Goal: Task Accomplishment & Management: Use online tool/utility

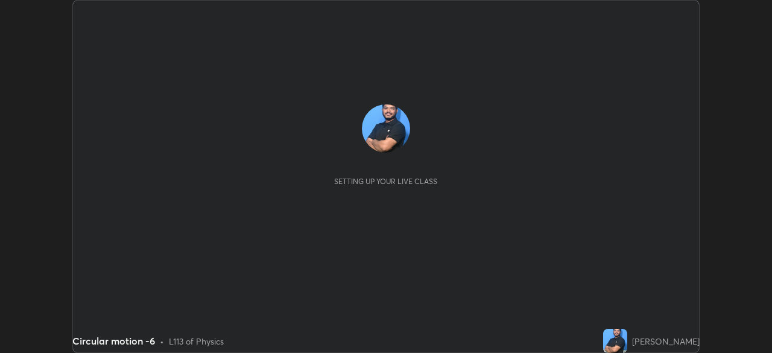
scroll to position [353, 771]
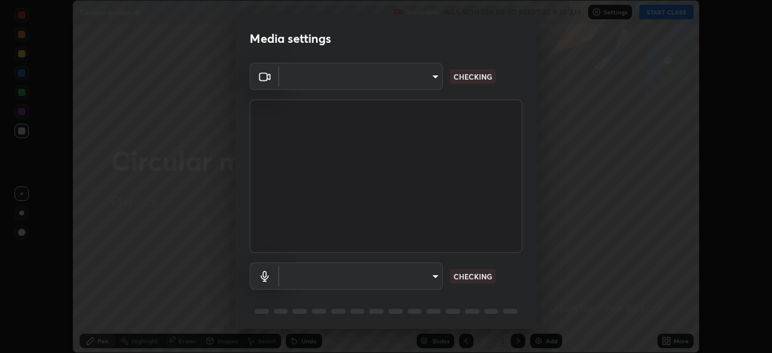
type input "cf4e6907d1c96bc8147f051c31c3183dfec02fe0e92d376550bce179ae333030"
type input "default"
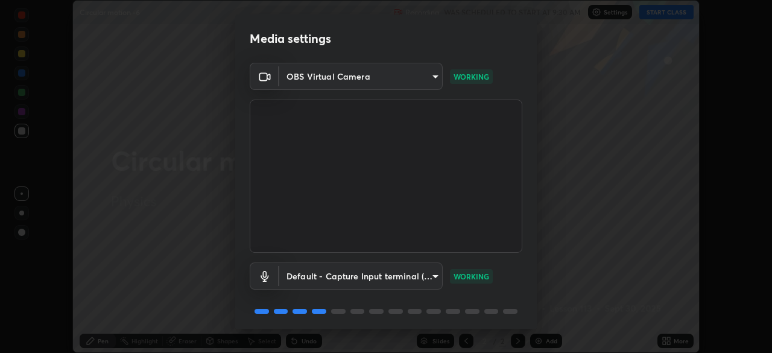
scroll to position [42, 0]
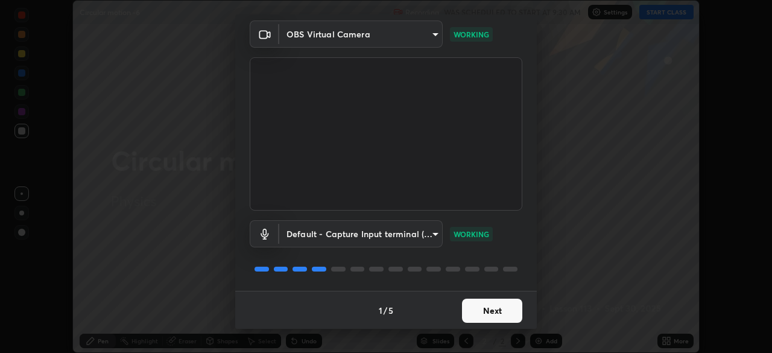
click at [485, 314] on button "Next" at bounding box center [492, 311] width 60 height 24
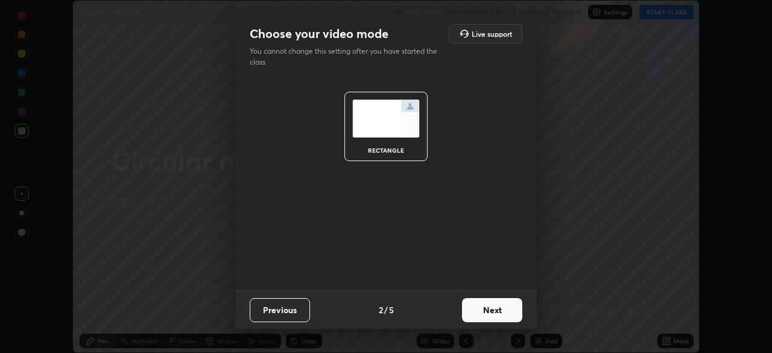
scroll to position [0, 0]
click at [485, 311] on button "Next" at bounding box center [492, 310] width 60 height 24
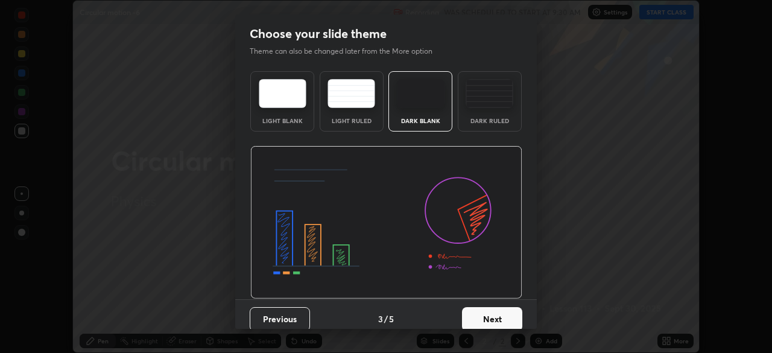
click at [485, 315] on button "Next" at bounding box center [492, 319] width 60 height 24
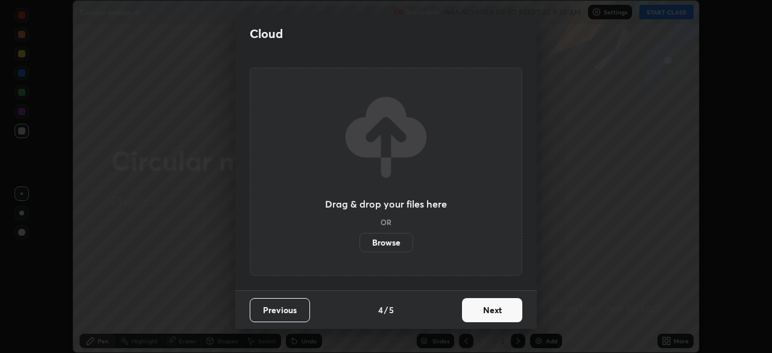
click at [487, 314] on button "Next" at bounding box center [492, 310] width 60 height 24
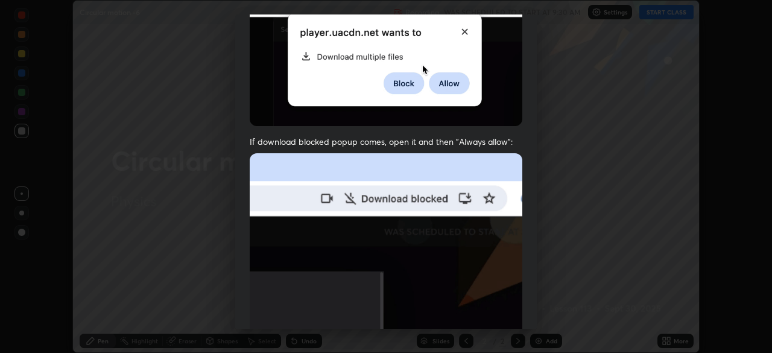
scroll to position [288, 0]
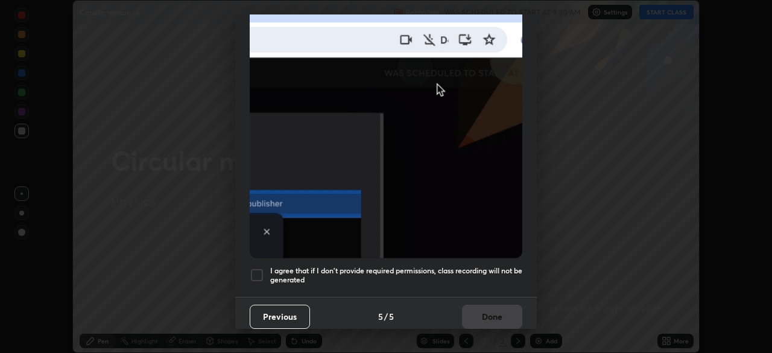
click at [258, 275] on div at bounding box center [257, 275] width 14 height 14
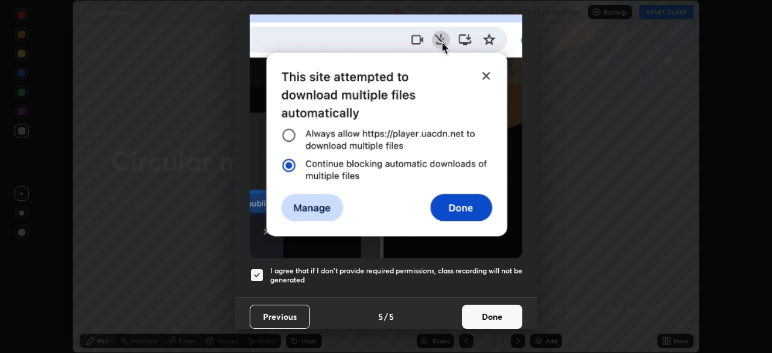
click at [482, 311] on button "Done" at bounding box center [492, 317] width 60 height 24
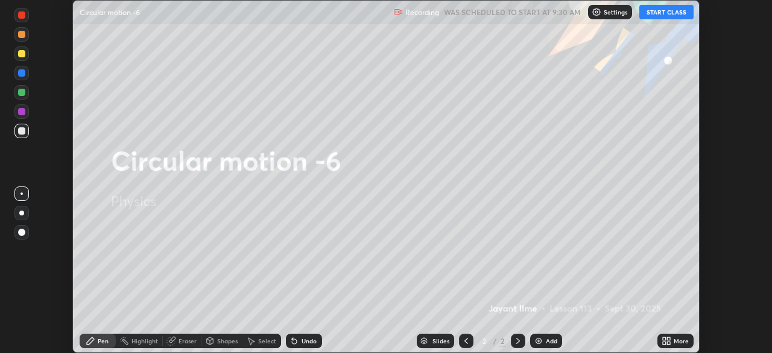
click at [672, 11] on button "START CLASS" at bounding box center [666, 12] width 54 height 14
click at [610, 12] on p "Settings" at bounding box center [621, 12] width 24 height 6
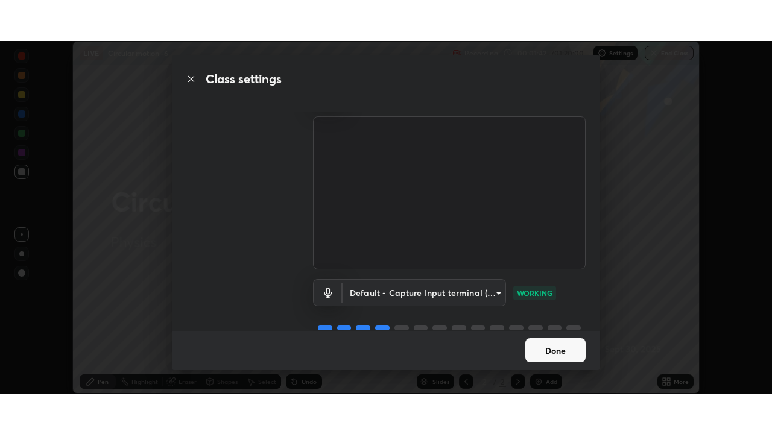
scroll to position [54, 0]
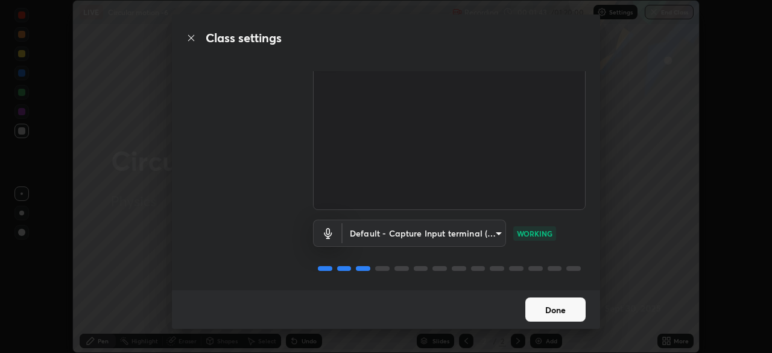
click at [551, 309] on button "Done" at bounding box center [555, 309] width 60 height 24
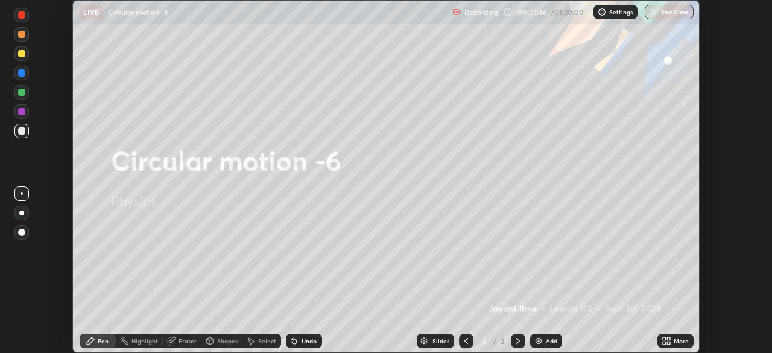
click at [672, 341] on div "More" at bounding box center [675, 341] width 36 height 14
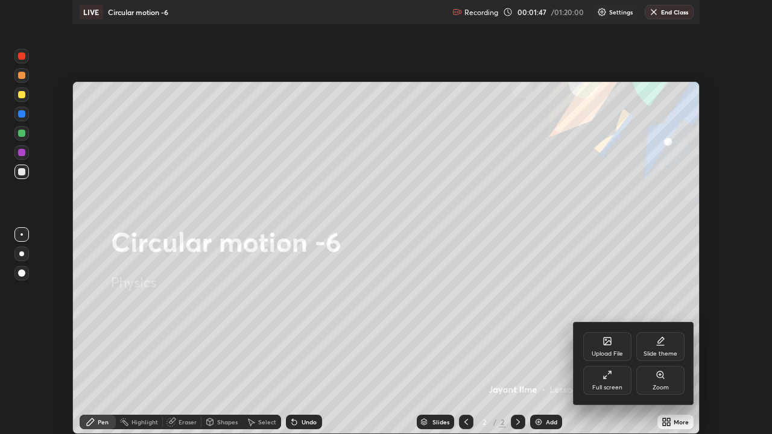
click at [615, 352] on div "Upload File" at bounding box center [607, 354] width 31 height 6
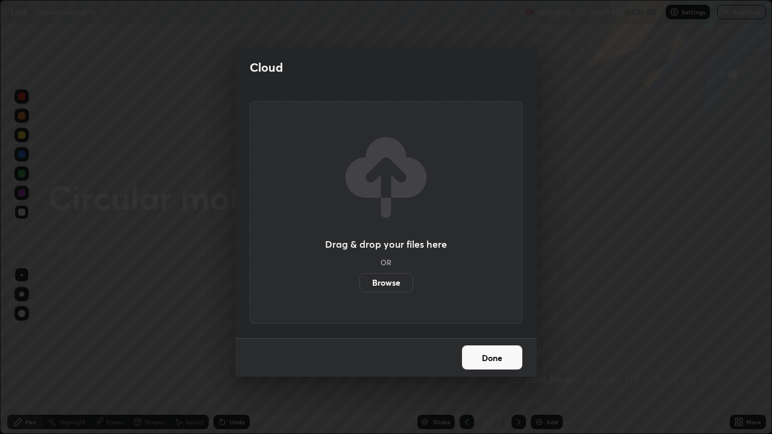
click at [499, 352] on button "Done" at bounding box center [492, 358] width 60 height 24
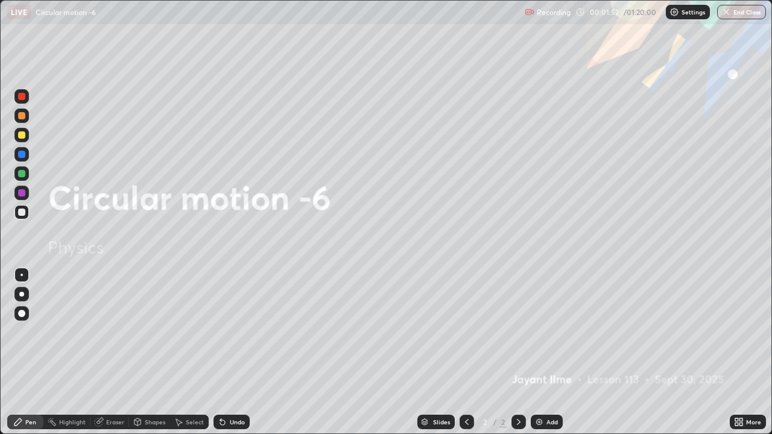
click at [24, 316] on div at bounding box center [21, 313] width 7 height 7
click at [547, 352] on div "Add" at bounding box center [551, 422] width 11 height 6
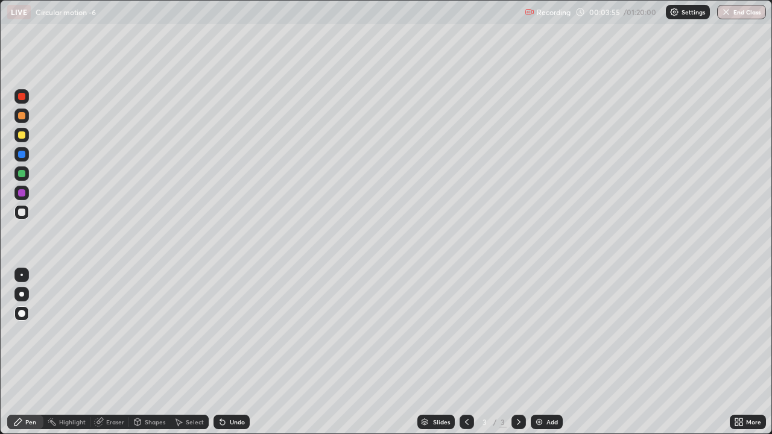
click at [110, 352] on div "Eraser" at bounding box center [115, 422] width 18 height 6
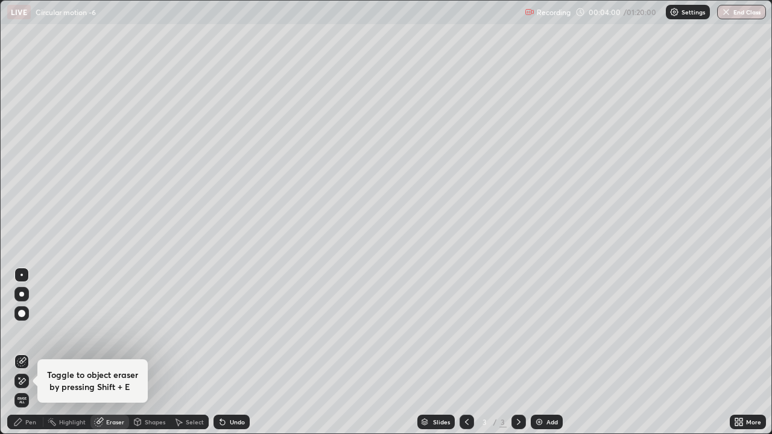
click at [24, 352] on div "Pen" at bounding box center [25, 422] width 36 height 14
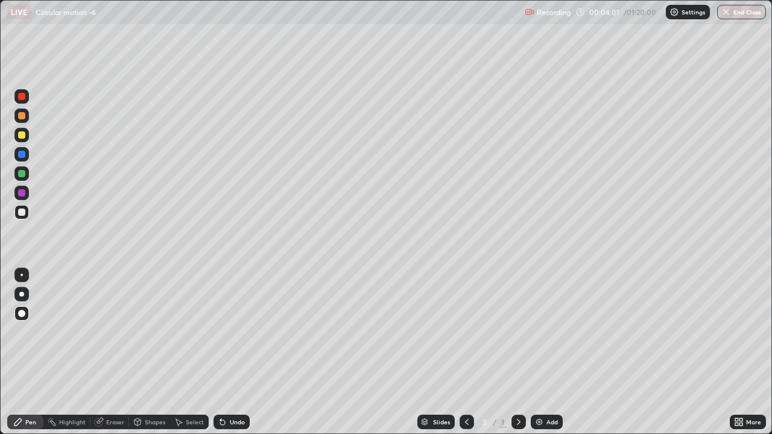
click at [22, 135] on div at bounding box center [21, 134] width 7 height 7
click at [233, 352] on div "Undo" at bounding box center [237, 422] width 15 height 6
click at [20, 98] on div at bounding box center [21, 96] width 7 height 7
click at [22, 215] on div at bounding box center [21, 212] width 7 height 7
click at [683, 13] on p "Settings" at bounding box center [694, 12] width 24 height 6
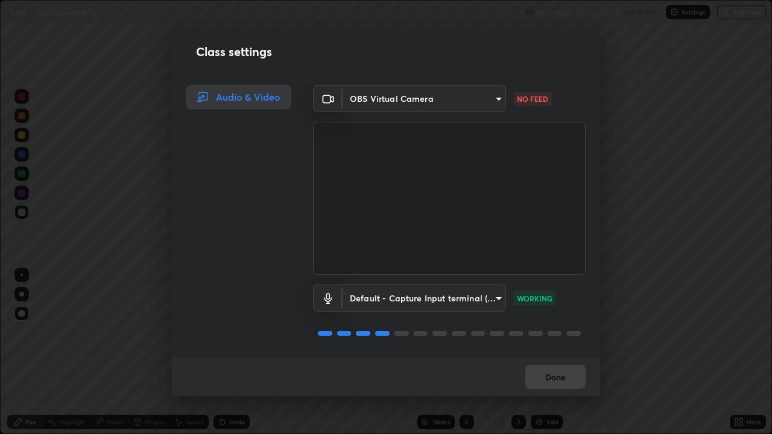
click at [76, 209] on div "Class settings Audio & Video OBS Virtual Camera cf4e6907d1c96bc8147f051c31c3183…" at bounding box center [386, 217] width 772 height 434
click at [737, 352] on div "Class settings Audio & Video OBS Virtual Camera cf4e6907d1c96bc8147f051c31c3183…" at bounding box center [386, 217] width 772 height 434
click at [738, 352] on div "Class settings Audio & Video OBS Virtual Camera cf4e6907d1c96bc8147f051c31c3183…" at bounding box center [386, 217] width 772 height 434
click at [557, 352] on div "Done" at bounding box center [386, 377] width 428 height 39
click at [676, 13] on div "Class settings Audio & Video OBS Virtual Camera cf4e6907d1c96bc8147f051c31c3183…" at bounding box center [386, 217] width 772 height 434
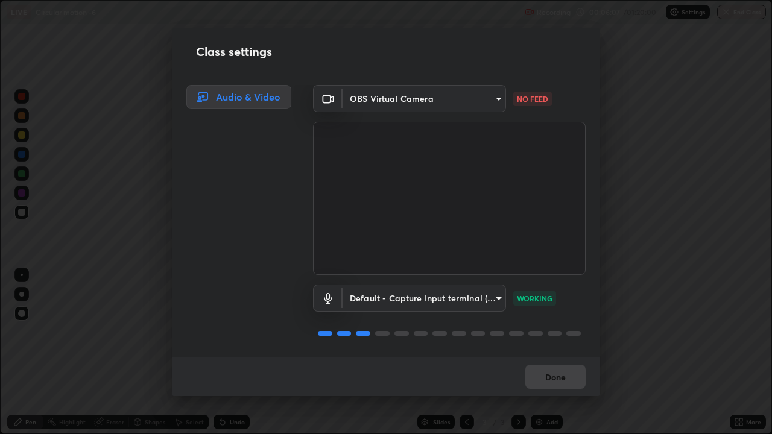
click at [538, 300] on p "WORKING" at bounding box center [535, 298] width 36 height 11
click at [537, 296] on p "WORKING" at bounding box center [535, 298] width 36 height 11
click at [539, 293] on p "WORKING" at bounding box center [535, 298] width 36 height 11
click at [543, 294] on p "WORKING" at bounding box center [535, 298] width 36 height 11
click at [546, 294] on p "WORKING" at bounding box center [535, 298] width 36 height 11
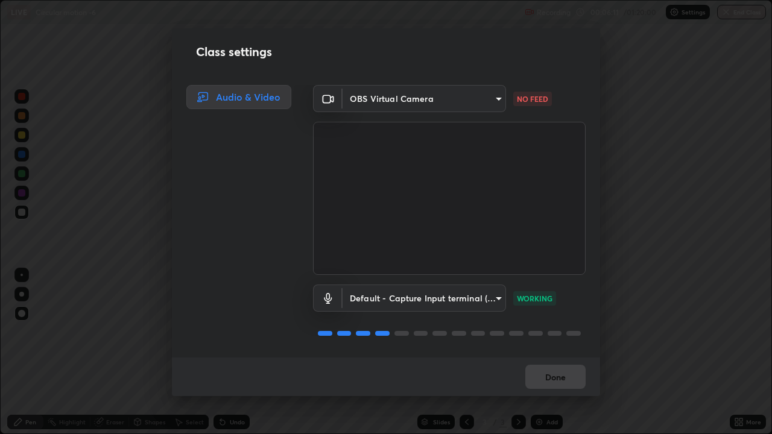
click at [626, 181] on div "Class settings Audio & Video OBS Virtual Camera cf4e6907d1c96bc8147f051c31c3183…" at bounding box center [386, 217] width 772 height 434
click at [486, 101] on body "Erase all LIVE Circular motion -6 Recording 00:06:13 / 01:20:00 Settings End Cl…" at bounding box center [386, 217] width 772 height 434
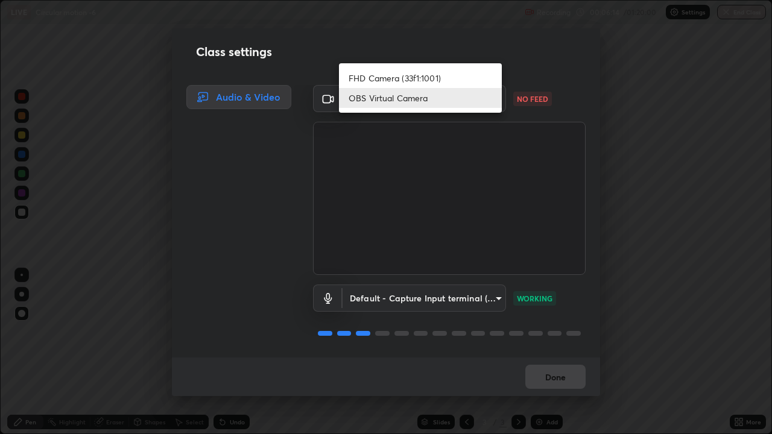
scroll to position [0, 0]
click at [439, 80] on li "FHD Camera (33f1:1001)" at bounding box center [420, 78] width 163 height 20
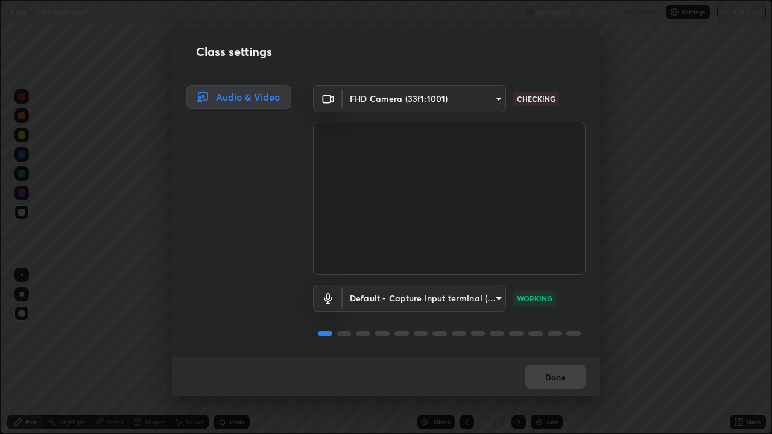
click at [421, 100] on body "Erase all LIVE Circular motion -6 Recording 00:06:23 / 01:20:00 Settings End Cl…" at bounding box center [386, 217] width 772 height 434
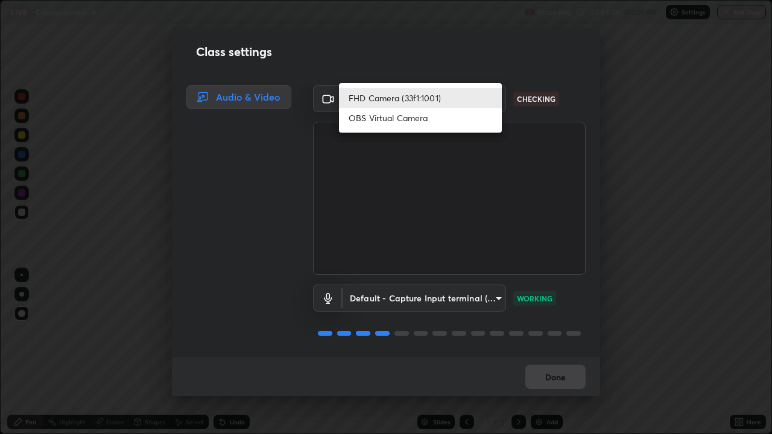
click at [396, 119] on li "OBS Virtual Camera" at bounding box center [420, 118] width 163 height 20
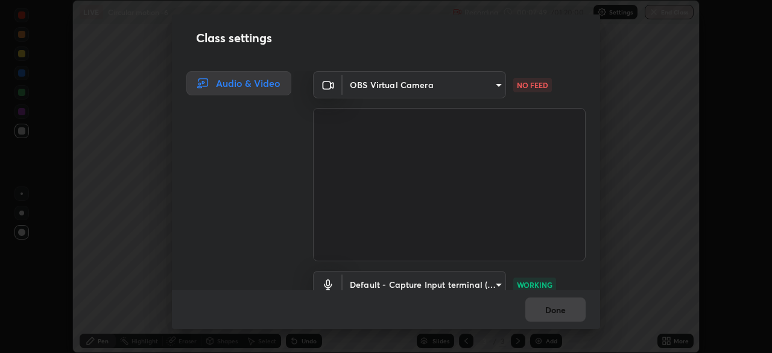
click at [422, 84] on body "Erase all LIVE Circular motion -6 Recording 00:07:49 / 01:20:00 Settings End Cl…" at bounding box center [386, 176] width 772 height 353
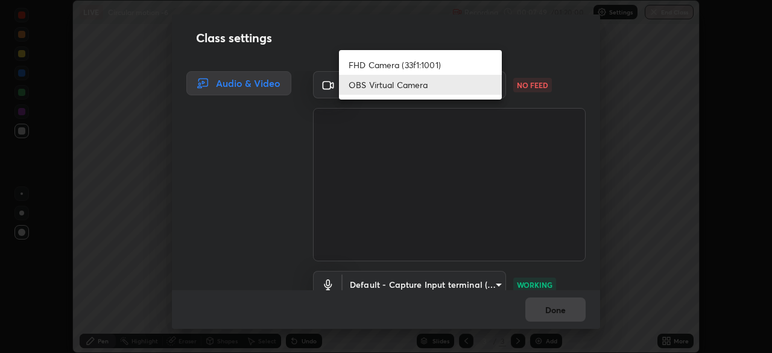
click at [259, 86] on div at bounding box center [386, 176] width 772 height 353
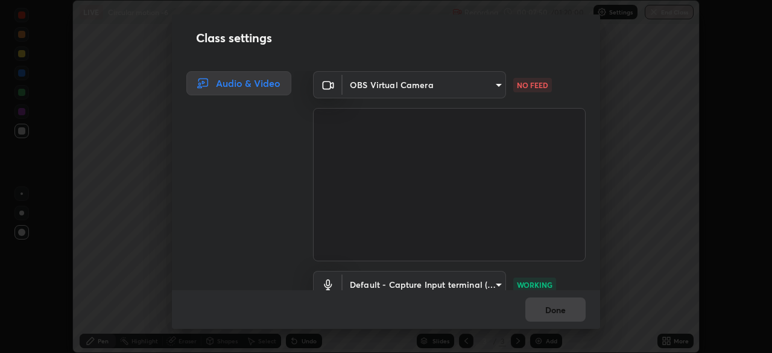
click at [262, 88] on div "Audio & Video" at bounding box center [238, 83] width 105 height 24
click at [411, 84] on body "Erase all LIVE Circular motion -6 Recording 00:07:50 / 01:20:00 Settings End Cl…" at bounding box center [386, 176] width 772 height 353
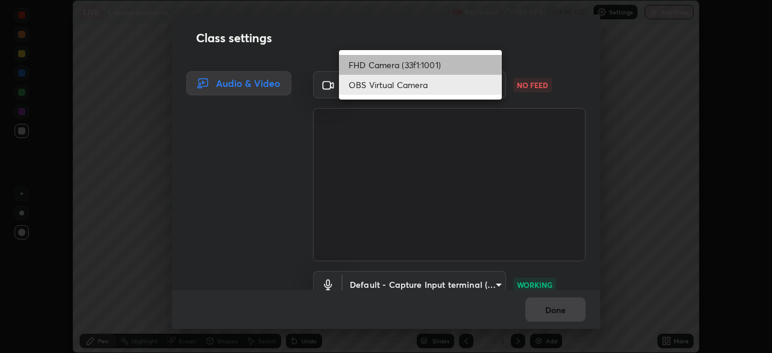
click at [423, 68] on li "FHD Camera (33f1:1001)" at bounding box center [420, 65] width 163 height 20
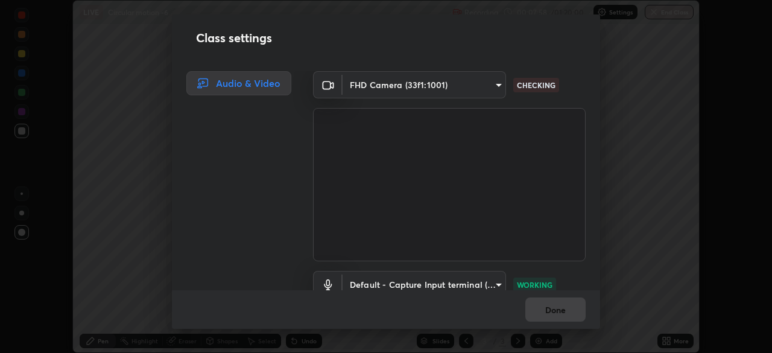
click at [417, 86] on body "Erase all LIVE Circular motion -6 Recording 00:07:58 / 01:20:00 Settings End Cl…" at bounding box center [386, 176] width 772 height 353
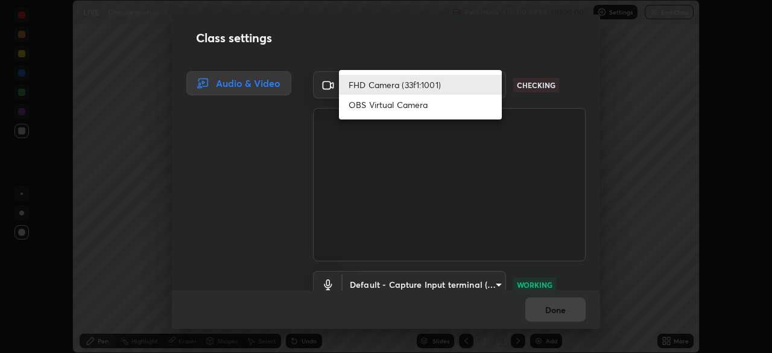
click at [279, 235] on div at bounding box center [386, 176] width 772 height 353
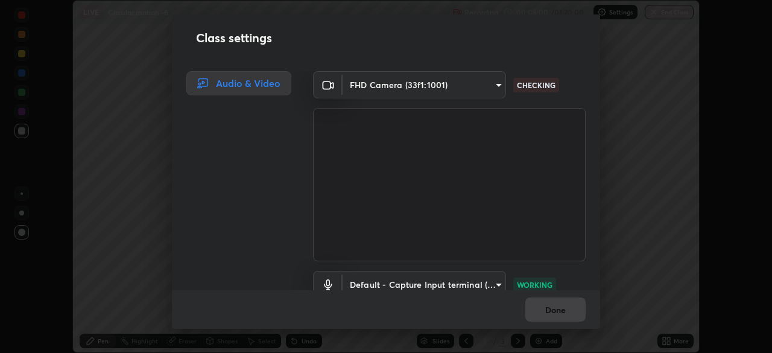
click at [400, 87] on body "Erase all LIVE Circular motion -6 Recording 00:08:00 / 01:20:00 Settings End Cl…" at bounding box center [386, 176] width 772 height 353
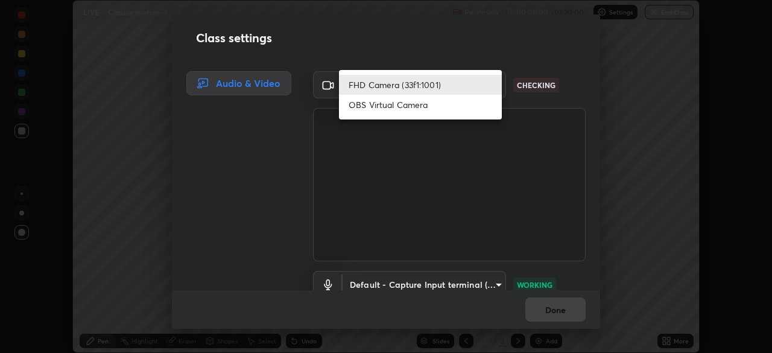
click at [396, 107] on li "OBS Virtual Camera" at bounding box center [420, 105] width 163 height 20
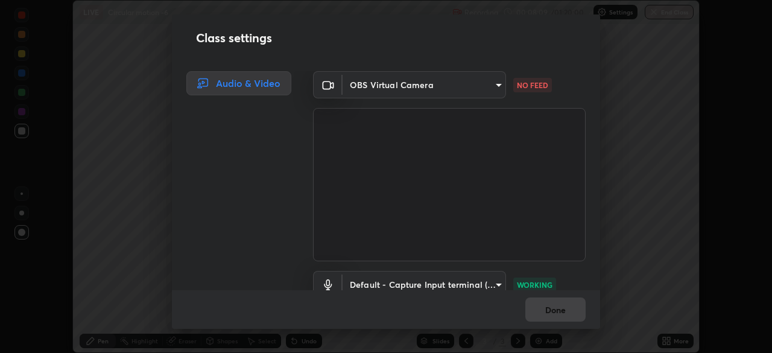
click at [499, 88] on body "Erase all LIVE Circular motion -6 Recording 00:08:09 / 01:20:00 Settings End Cl…" at bounding box center [386, 176] width 772 height 353
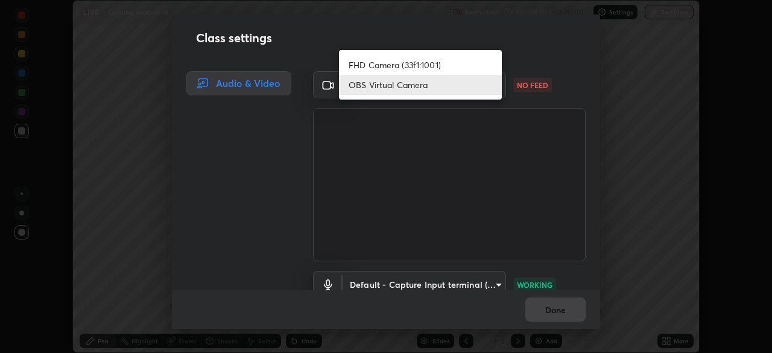
click at [455, 71] on li "FHD Camera (33f1:1001)" at bounding box center [420, 65] width 163 height 20
type input "790785861a88a755f6682c379429597c4a7fafa9146859e343011468d7983de2"
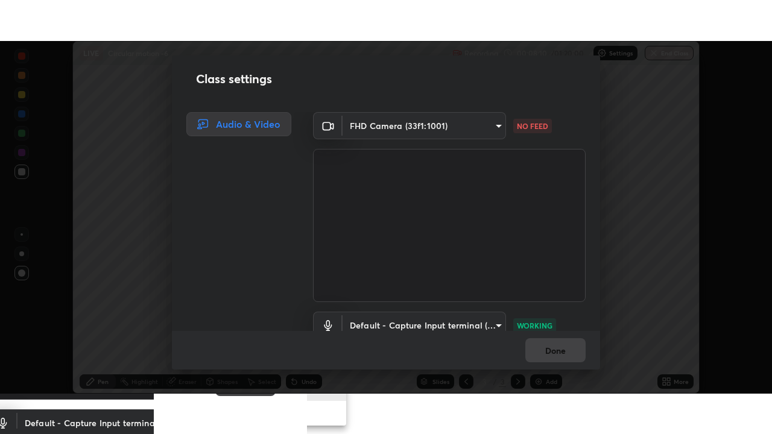
scroll to position [54, 0]
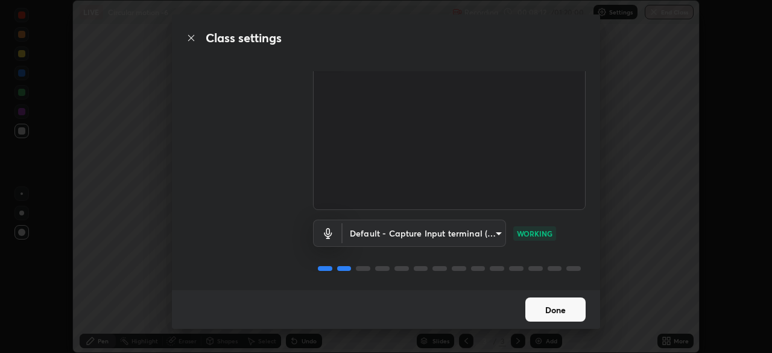
click at [560, 315] on button "Done" at bounding box center [555, 309] width 60 height 24
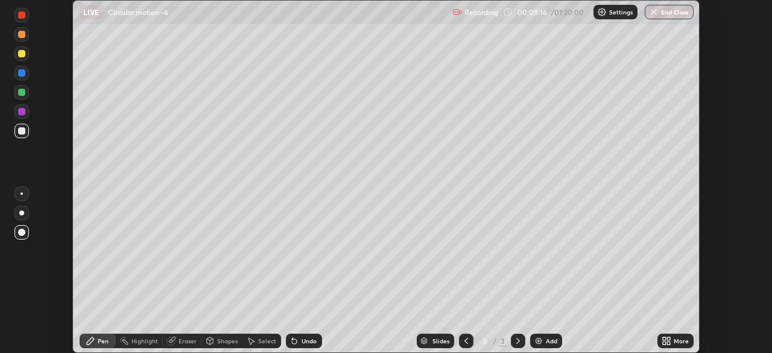
click at [665, 343] on icon at bounding box center [664, 342] width 3 height 3
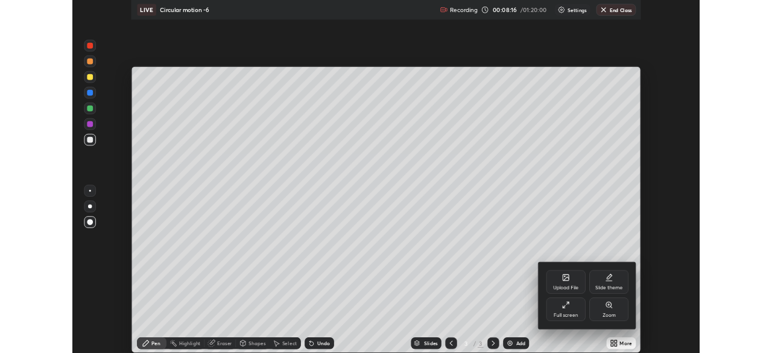
scroll to position [434, 772]
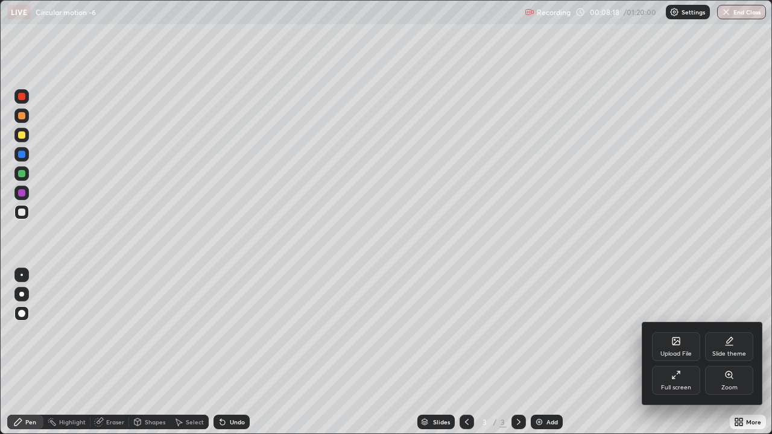
click at [581, 352] on div at bounding box center [386, 217] width 772 height 434
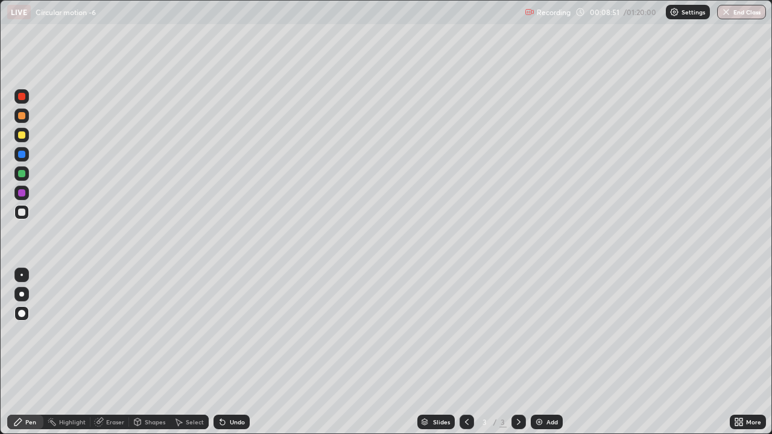
click at [741, 352] on icon at bounding box center [740, 424] width 3 height 3
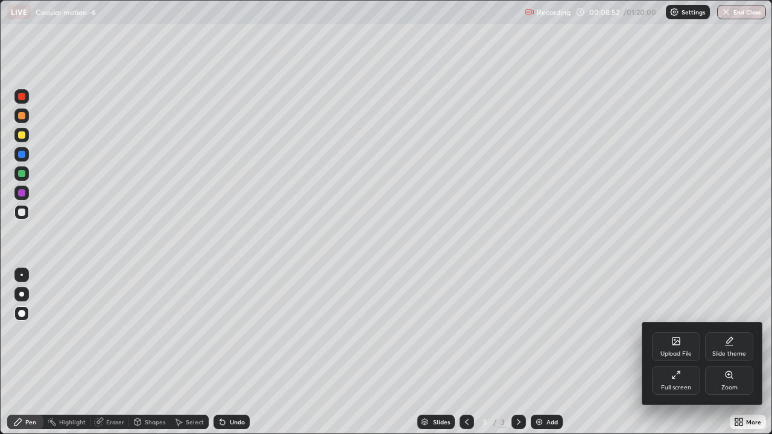
click at [675, 352] on div "Full screen" at bounding box center [676, 388] width 30 height 6
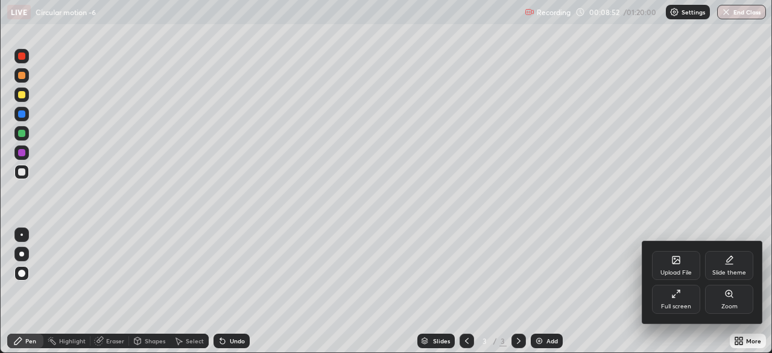
scroll to position [59958, 59539]
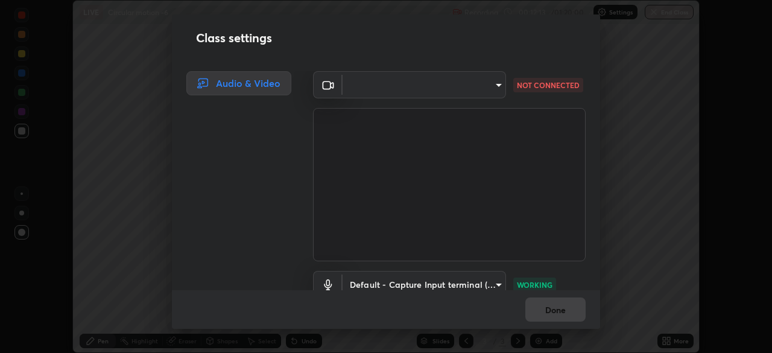
click at [372, 84] on body "Erase all LIVE Circular motion -6 Recording 00:12:13 / 01:20:00 Settings End Cl…" at bounding box center [386, 176] width 772 height 353
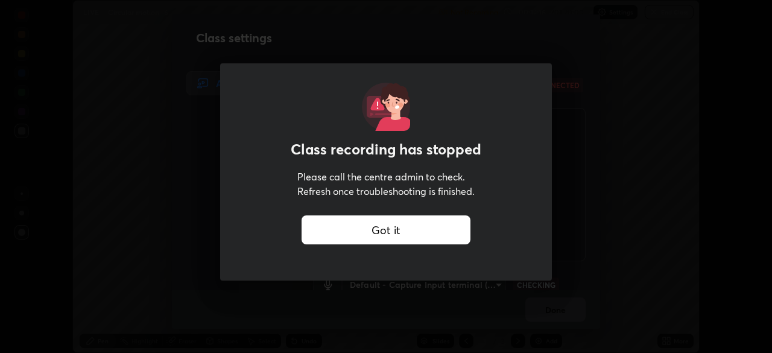
click at [375, 227] on div "Got it" at bounding box center [386, 229] width 169 height 29
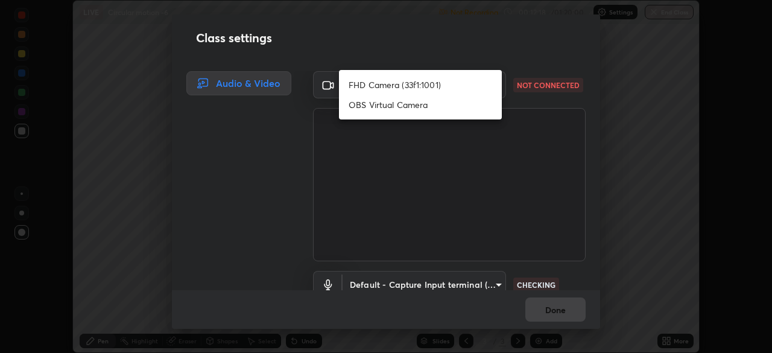
click at [377, 105] on li "OBS Virtual Camera" at bounding box center [420, 105] width 163 height 20
type input "cf4e6907d1c96bc8147f051c31c3183dfec02fe0e92d376550bce179ae333030"
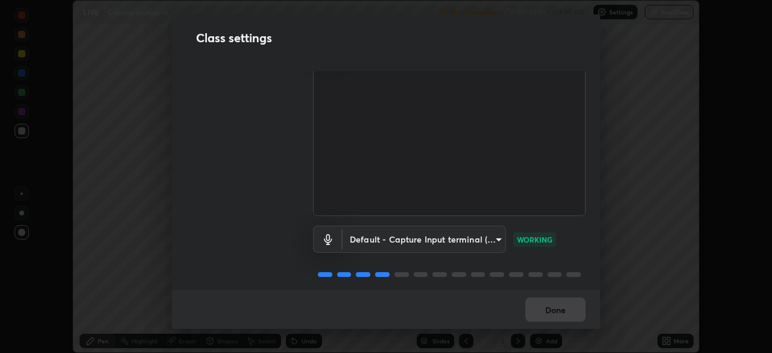
scroll to position [54, 0]
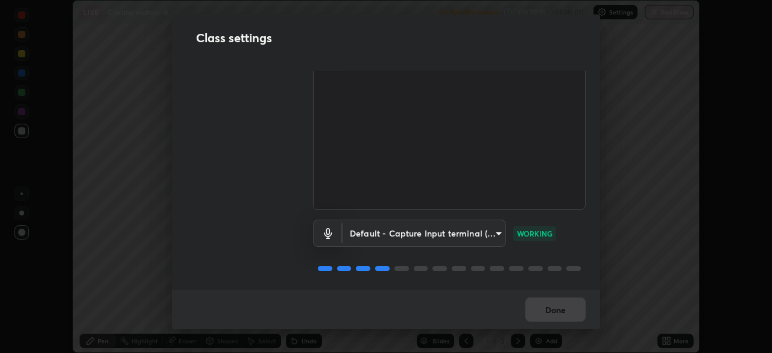
click at [408, 230] on body "Erase all LIVE Circular motion -6 Not Recording Recording has stopped Please ca…" at bounding box center [386, 176] width 772 height 353
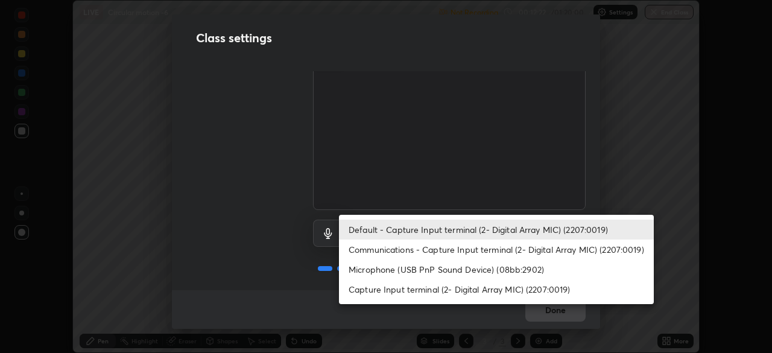
click at [379, 270] on li "Microphone (USB PnP Sound Device) (08bb:2902)" at bounding box center [496, 269] width 315 height 20
type input "a868ba71f23f9ef734e454df2368d3ca1c5c0bd3e1e7ef8f8cf6a2c6c47fdfc8"
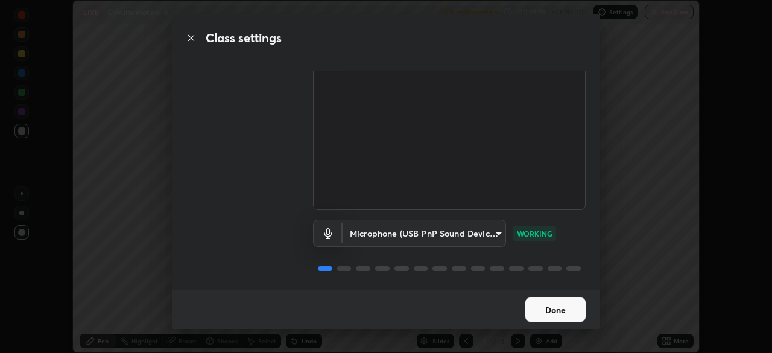
click at [546, 311] on button "Done" at bounding box center [555, 309] width 60 height 24
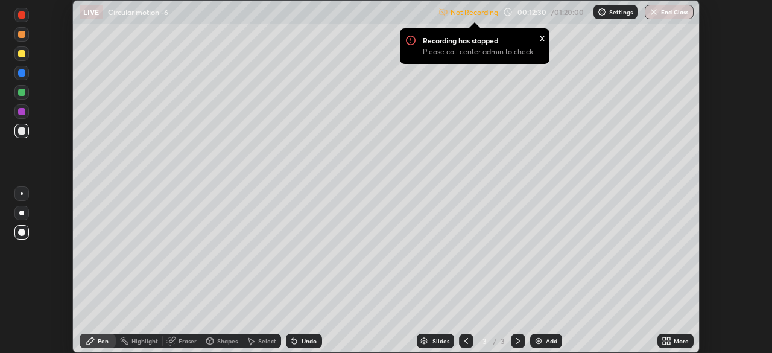
click at [542, 37] on div "x" at bounding box center [542, 37] width 5 height 13
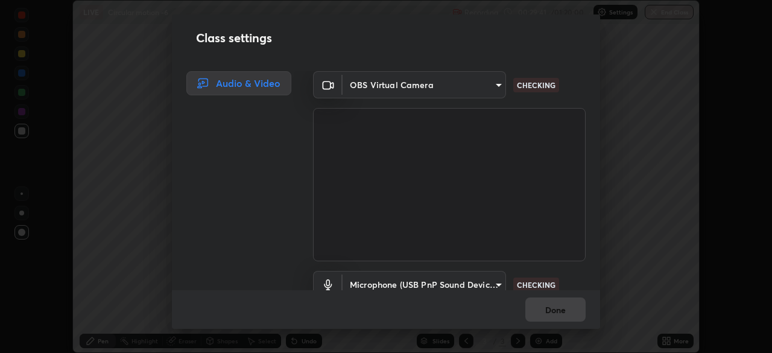
scroll to position [54, 0]
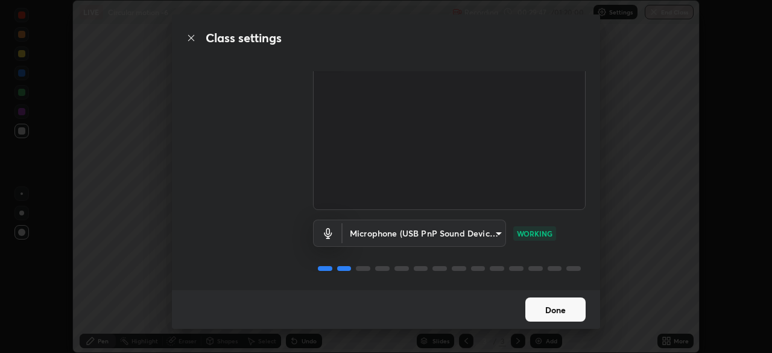
click at [551, 314] on button "Done" at bounding box center [555, 309] width 60 height 24
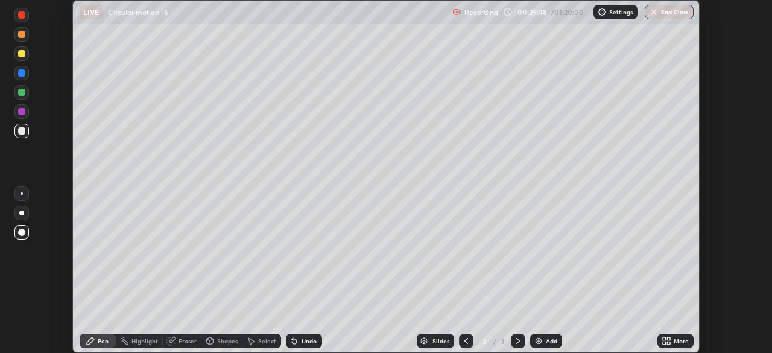
click at [667, 335] on div "More" at bounding box center [675, 341] width 36 height 14
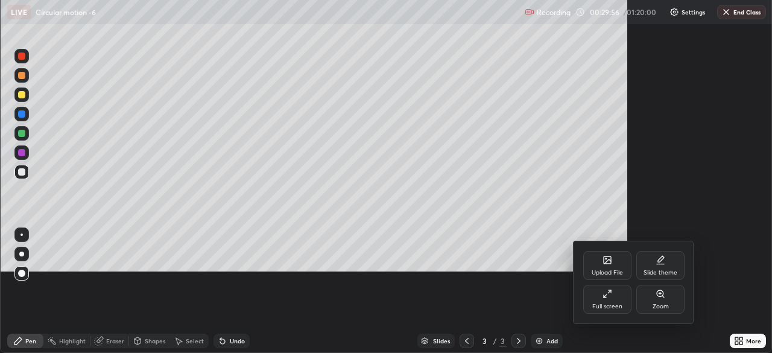
scroll to position [353, 772]
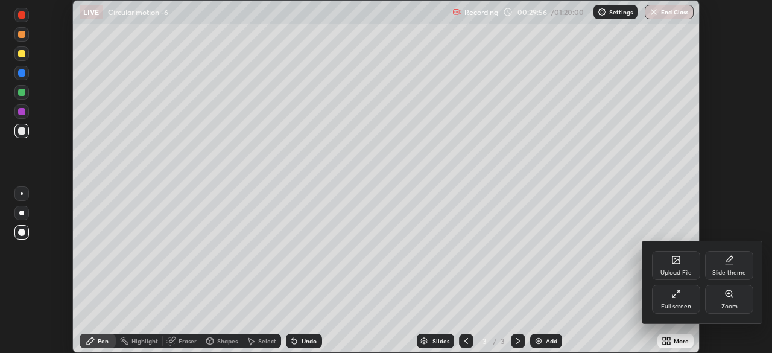
click at [476, 220] on div at bounding box center [386, 176] width 772 height 353
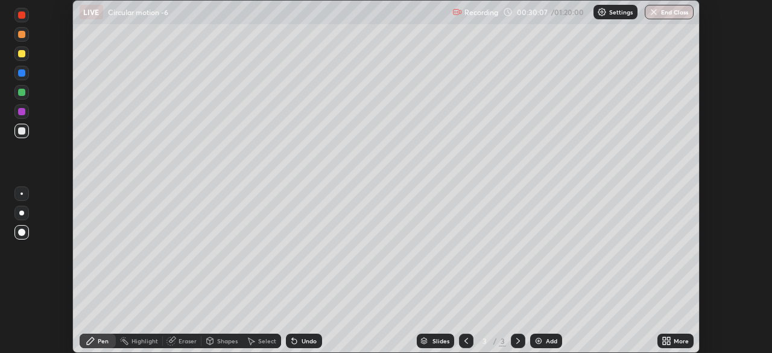
click at [665, 337] on icon at bounding box center [664, 338] width 3 height 3
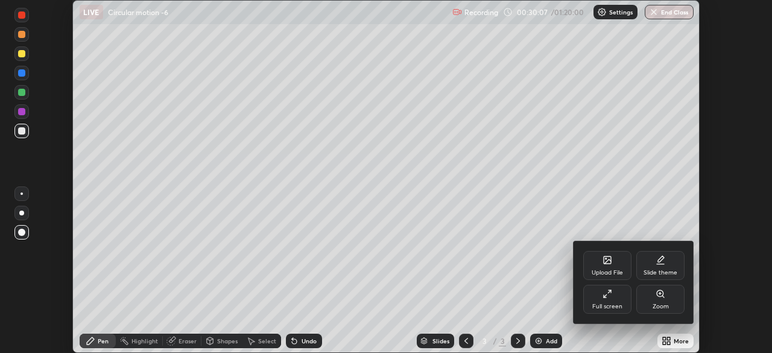
scroll to position [434, 772]
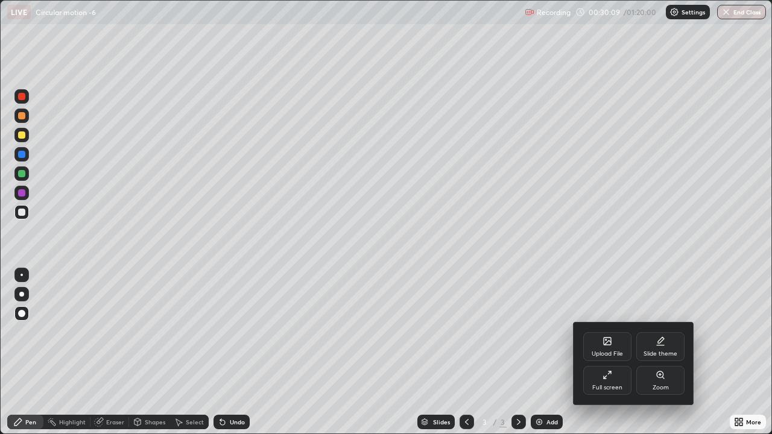
click at [478, 347] on div at bounding box center [386, 217] width 772 height 434
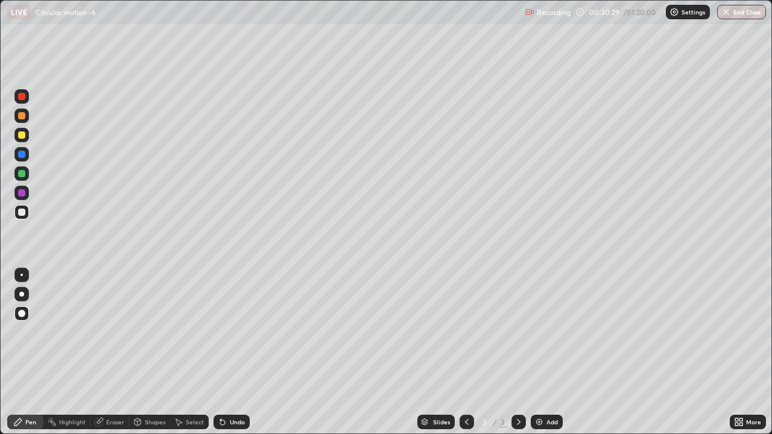
click at [742, 352] on icon at bounding box center [739, 422] width 10 height 10
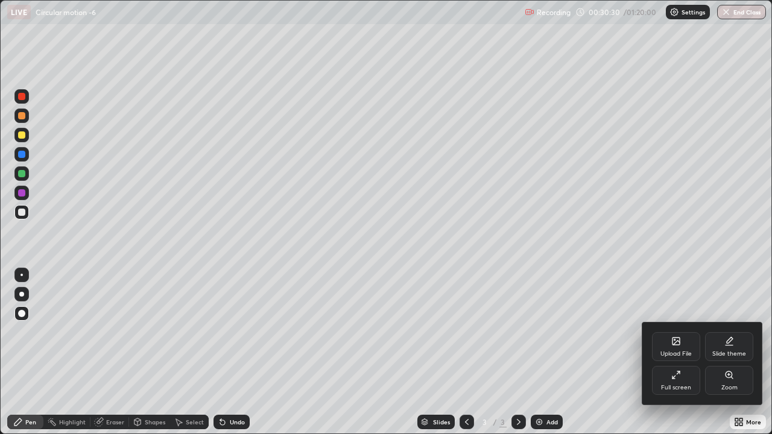
click at [679, 352] on icon at bounding box center [676, 375] width 10 height 10
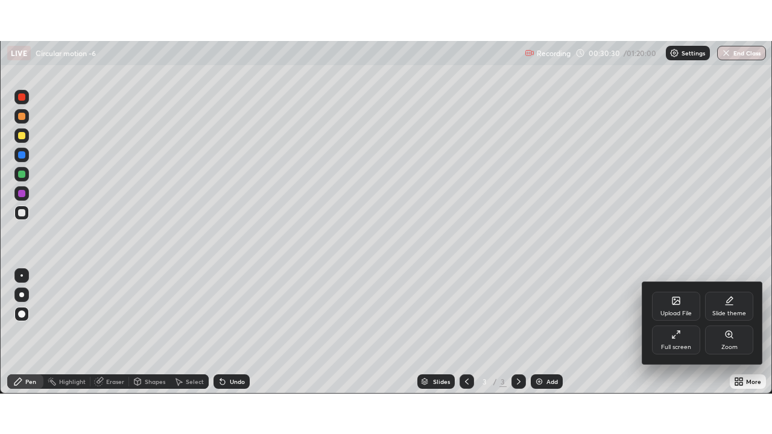
scroll to position [59958, 59539]
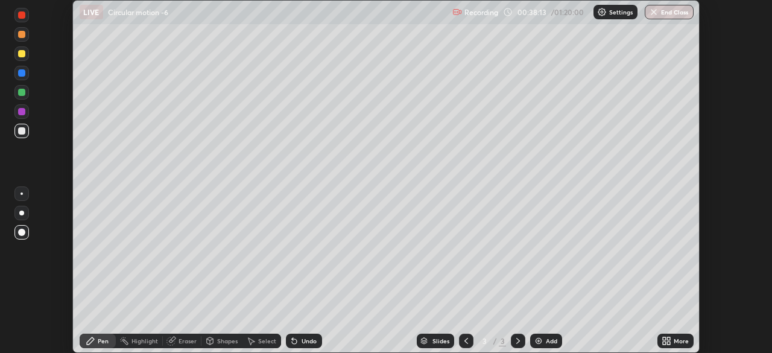
click at [674, 345] on div "More" at bounding box center [675, 341] width 36 height 14
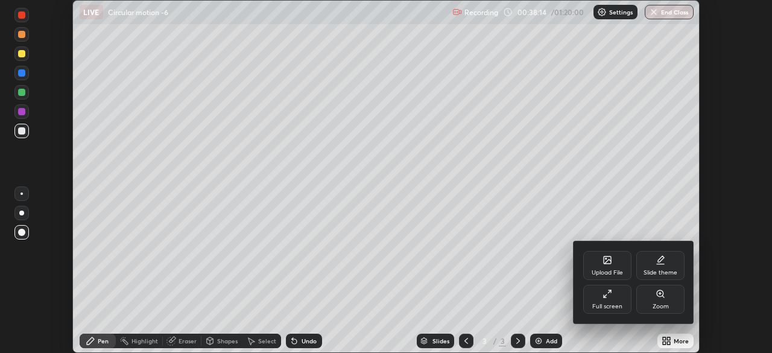
click at [616, 299] on div "Full screen" at bounding box center [607, 299] width 48 height 29
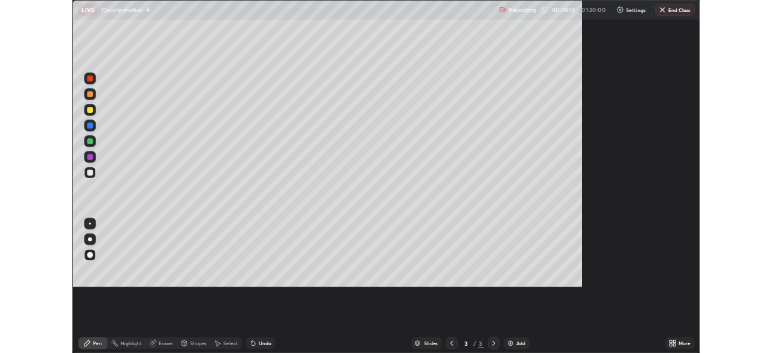
scroll to position [434, 772]
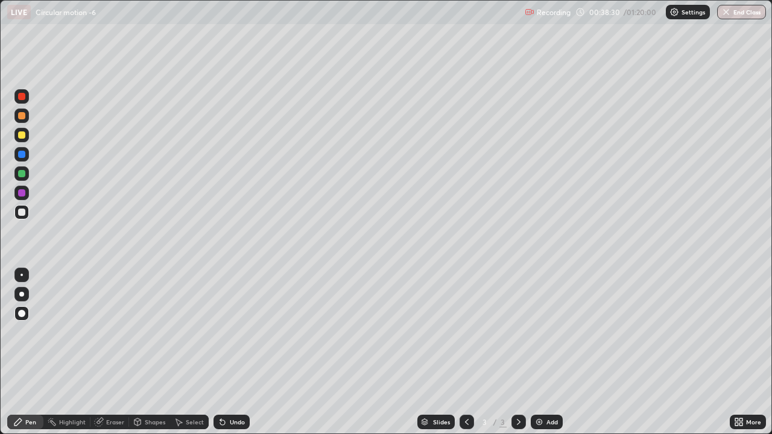
click at [25, 141] on div at bounding box center [21, 135] width 14 height 14
click at [27, 154] on div at bounding box center [21, 154] width 14 height 14
click at [112, 352] on div "Eraser" at bounding box center [115, 422] width 18 height 6
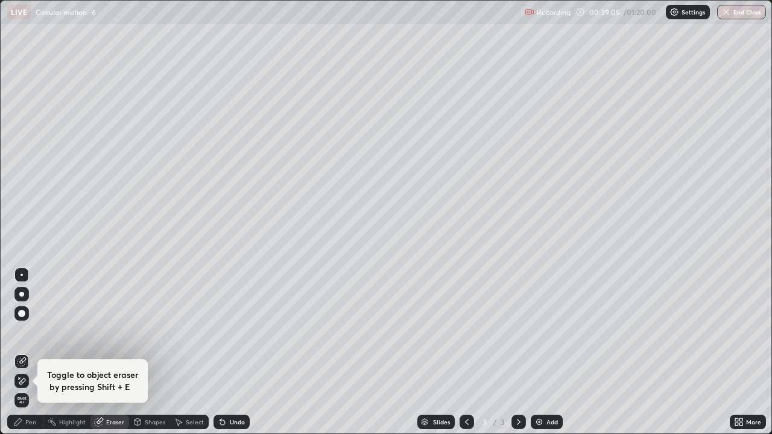
click at [24, 352] on div "Pen" at bounding box center [25, 422] width 36 height 14
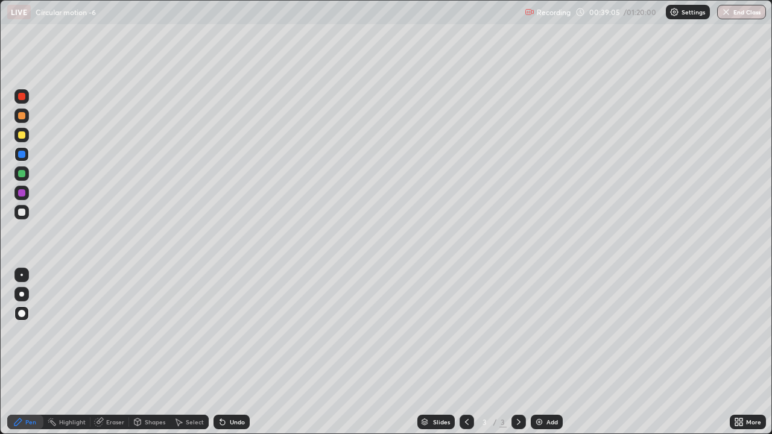
click at [19, 215] on div at bounding box center [21, 212] width 7 height 7
click at [23, 137] on div at bounding box center [21, 134] width 7 height 7
click at [23, 176] on div at bounding box center [21, 173] width 7 height 7
click at [22, 176] on div at bounding box center [21, 173] width 7 height 7
click at [27, 137] on div at bounding box center [21, 135] width 14 height 14
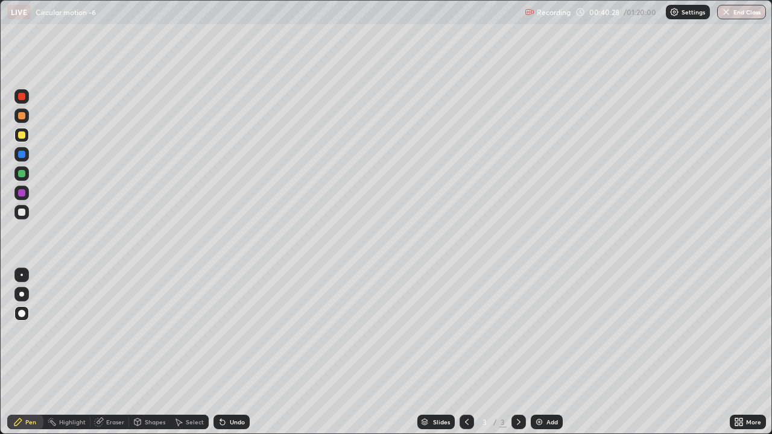
click at [19, 211] on div at bounding box center [21, 212] width 7 height 7
click at [24, 174] on div at bounding box center [21, 173] width 7 height 7
click at [19, 215] on div at bounding box center [21, 212] width 7 height 7
click at [23, 215] on div at bounding box center [21, 212] width 7 height 7
click at [109, 352] on div "Eraser" at bounding box center [115, 422] width 18 height 6
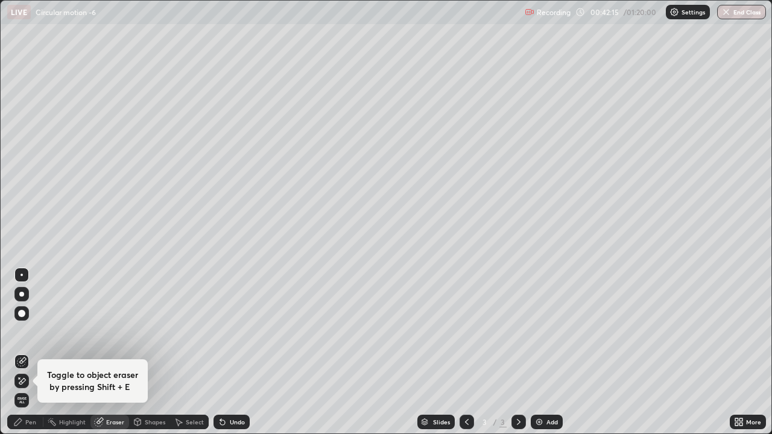
click at [29, 352] on div "Pen" at bounding box center [25, 422] width 36 height 14
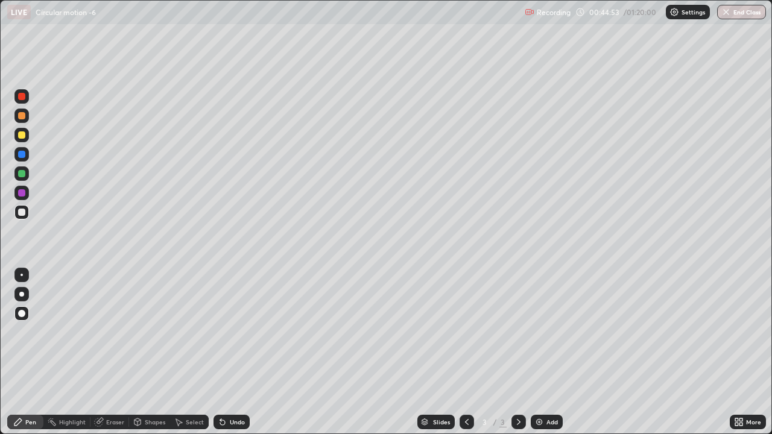
click at [741, 352] on icon at bounding box center [740, 424] width 3 height 3
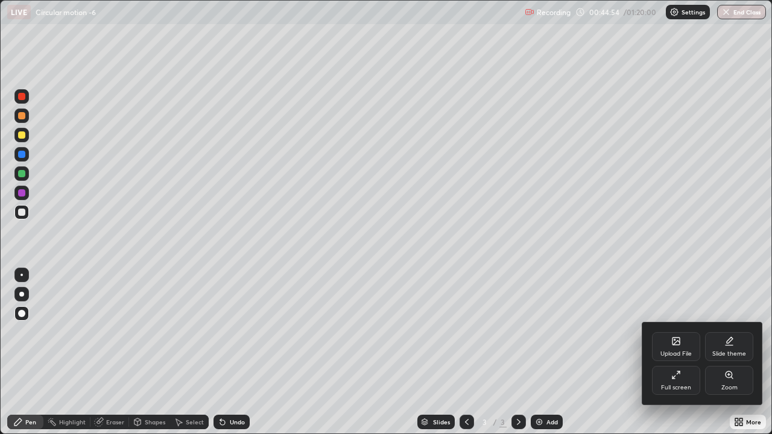
click at [678, 352] on icon at bounding box center [676, 375] width 10 height 10
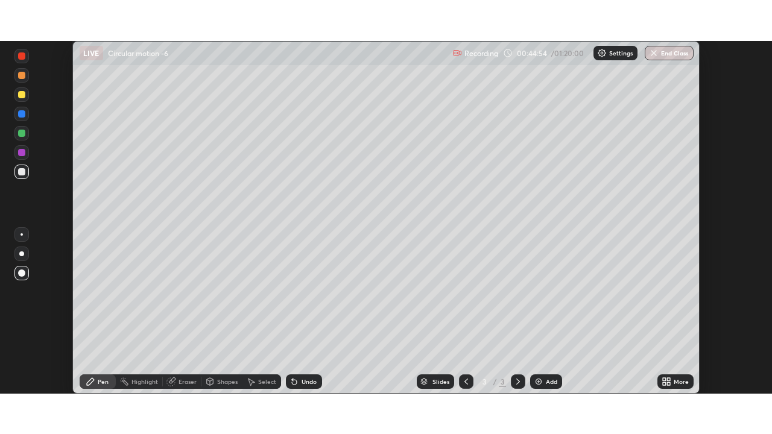
scroll to position [59958, 59539]
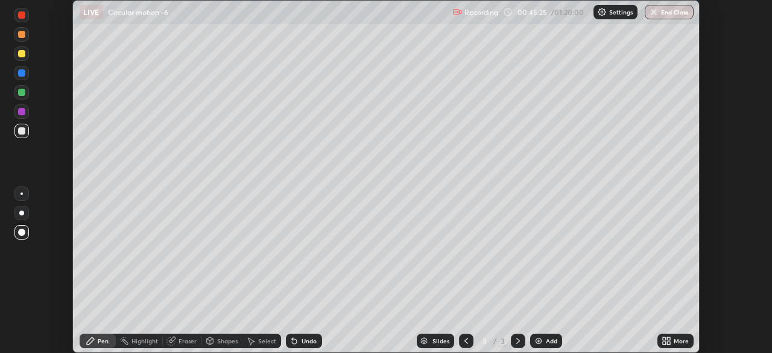
click at [666, 342] on icon at bounding box center [664, 342] width 3 height 3
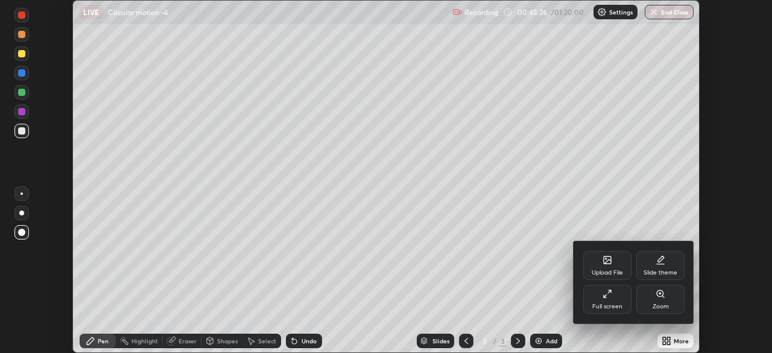
click at [613, 297] on div "Full screen" at bounding box center [607, 299] width 48 height 29
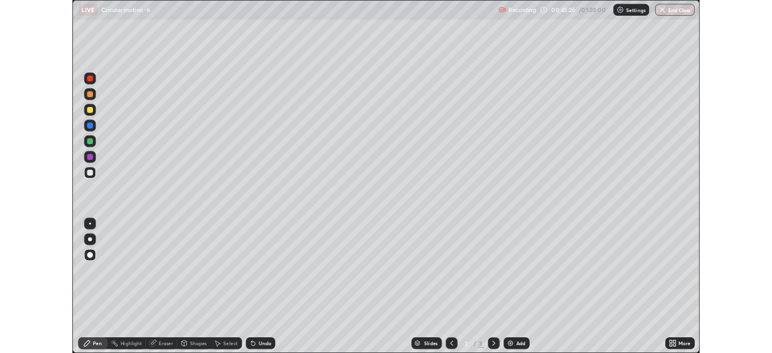
scroll to position [434, 772]
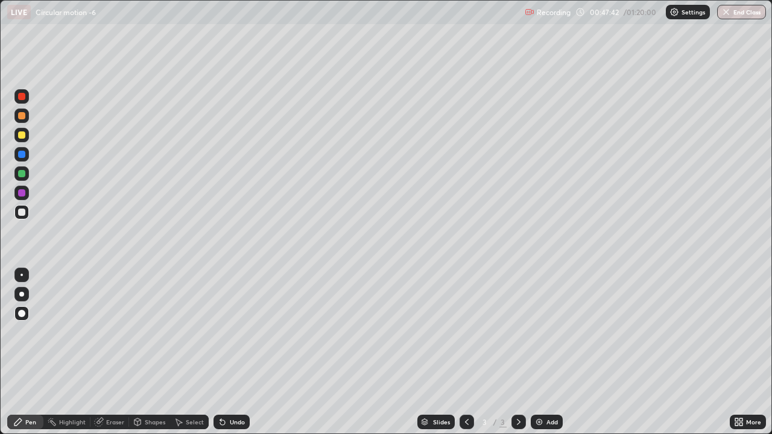
click at [550, 352] on div "Add" at bounding box center [551, 422] width 11 height 6
click at [24, 135] on div at bounding box center [21, 134] width 7 height 7
click at [22, 212] on div at bounding box center [21, 212] width 7 height 7
click at [1, 0] on div "LIVE Circular motion -6 Recording 00:49:16 / 01:20:00 Settings End Class" at bounding box center [386, 12] width 772 height 24
click at [0, 0] on div "LIVE Circular motion -6 Recording 00:49:18 / 01:20:00 Settings End Class" at bounding box center [386, 12] width 772 height 24
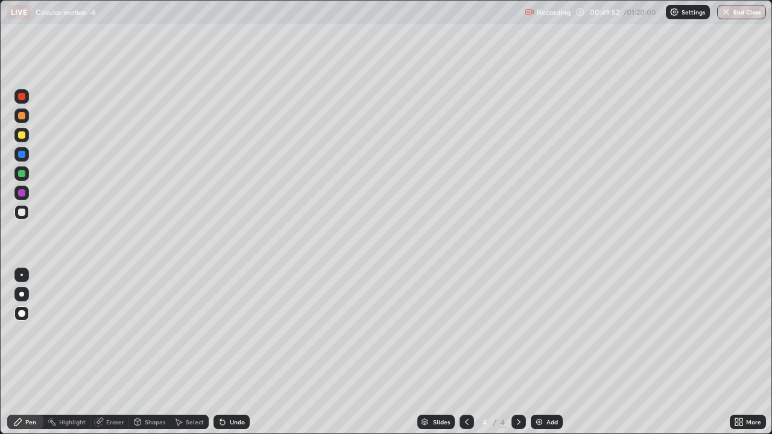
click at [23, 211] on div at bounding box center [21, 212] width 7 height 7
click at [0, 352] on div "Setting up your live class" at bounding box center [386, 217] width 772 height 434
click at [460, 352] on div at bounding box center [467, 422] width 14 height 14
click at [517, 352] on icon at bounding box center [519, 422] width 10 height 10
click at [22, 135] on div at bounding box center [21, 134] width 7 height 7
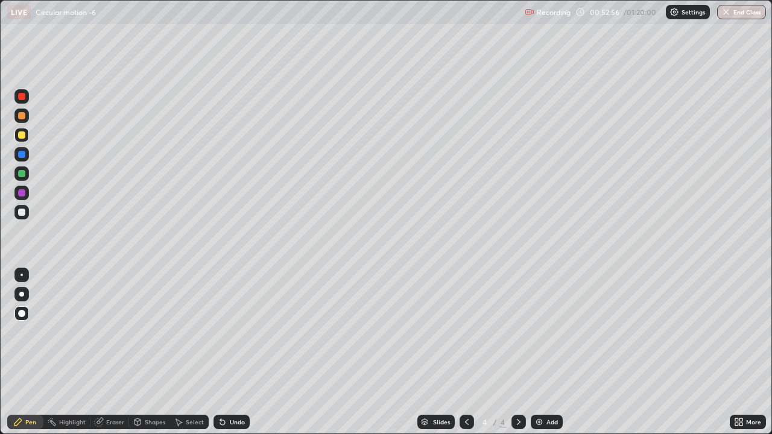
click at [24, 157] on div at bounding box center [21, 154] width 7 height 7
click at [23, 136] on div at bounding box center [21, 134] width 7 height 7
click at [24, 195] on div at bounding box center [21, 192] width 7 height 7
click at [21, 157] on div at bounding box center [21, 154] width 7 height 7
click at [19, 214] on div at bounding box center [21, 212] width 7 height 7
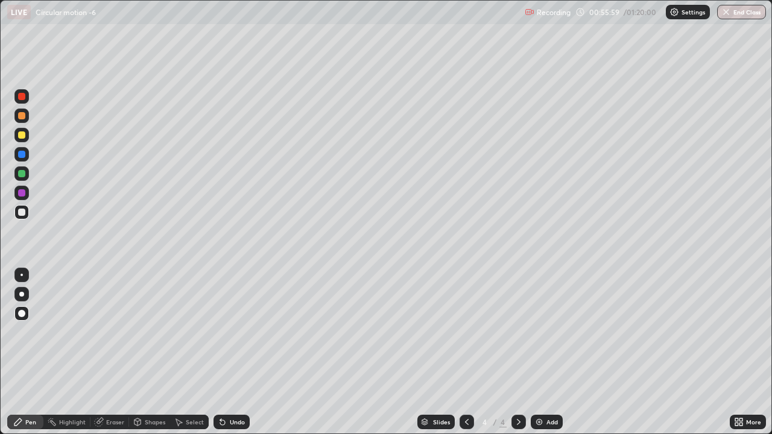
click at [1, 0] on div "LIVE Circular motion -6 Recording 00:55:59 / 01:20:00 Settings End Class" at bounding box center [386, 12] width 772 height 24
click at [21, 172] on div at bounding box center [21, 173] width 7 height 7
click at [546, 352] on div "Add" at bounding box center [551, 422] width 11 height 6
click at [27, 136] on div at bounding box center [21, 135] width 14 height 14
click at [19, 212] on div at bounding box center [21, 212] width 7 height 7
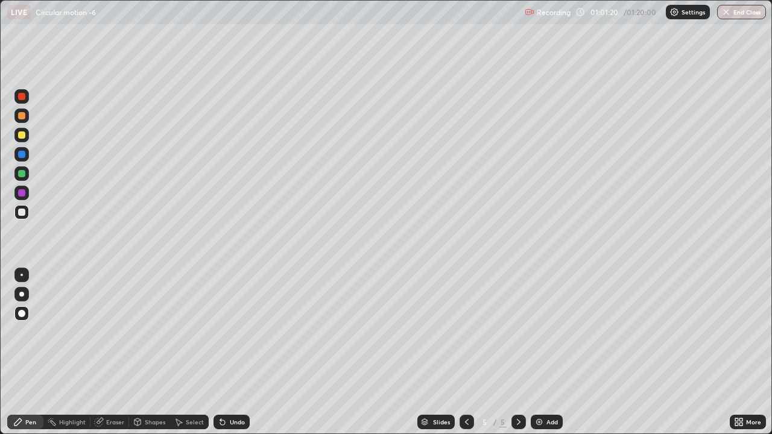
click at [26, 140] on div at bounding box center [21, 135] width 14 height 14
click at [23, 176] on div at bounding box center [21, 173] width 7 height 7
click at [22, 154] on div at bounding box center [21, 154] width 7 height 7
click at [24, 217] on div at bounding box center [21, 212] width 14 height 14
click at [233, 352] on div "Undo" at bounding box center [237, 422] width 15 height 6
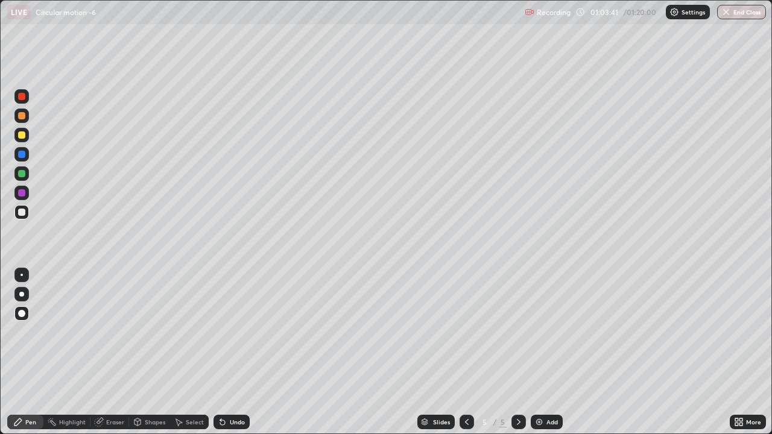
click at [232, 352] on div "Undo" at bounding box center [237, 422] width 15 height 6
click at [0, 0] on div "LIVE Circular motion -6 Recording 01:04:13 / 01:20:00 Settings End Class" at bounding box center [386, 12] width 772 height 24
click at [230, 352] on div "Undo" at bounding box center [237, 422] width 15 height 6
click at [227, 352] on div "Undo" at bounding box center [232, 422] width 36 height 14
click at [230, 352] on div "Undo" at bounding box center [232, 422] width 36 height 14
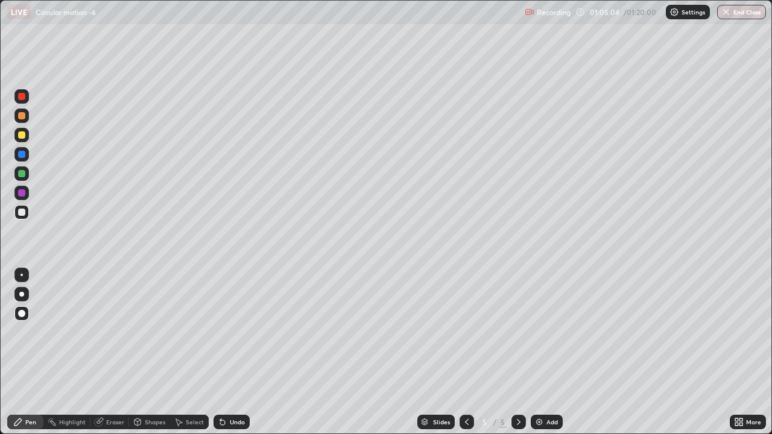
click at [24, 135] on div at bounding box center [21, 134] width 7 height 7
click at [24, 194] on div at bounding box center [21, 192] width 7 height 7
click at [21, 212] on div at bounding box center [21, 212] width 7 height 7
click at [28, 137] on div at bounding box center [21, 135] width 14 height 14
click at [17, 217] on div at bounding box center [21, 212] width 14 height 14
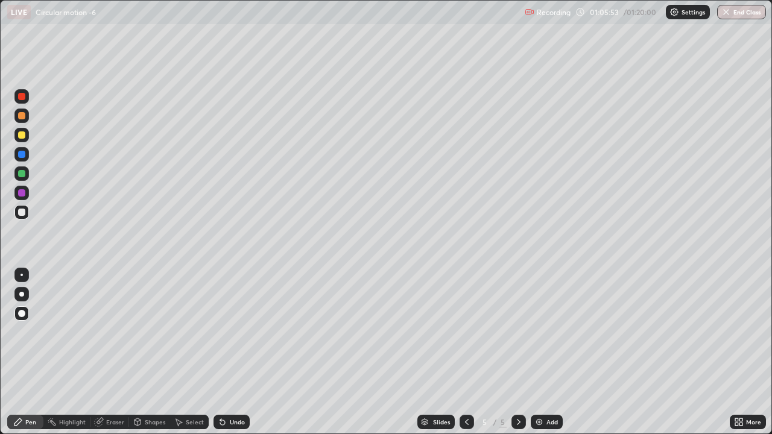
click at [25, 216] on div at bounding box center [21, 212] width 14 height 14
click at [22, 174] on div at bounding box center [21, 173] width 7 height 7
click at [25, 159] on div at bounding box center [21, 154] width 14 height 14
click at [23, 214] on div at bounding box center [21, 212] width 7 height 7
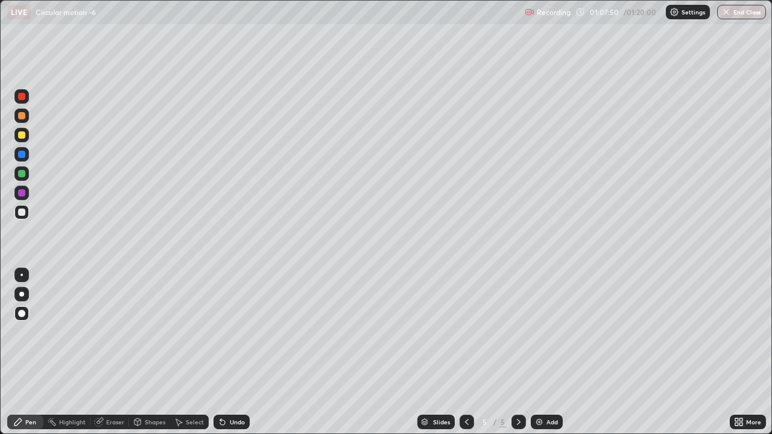
click at [19, 211] on div at bounding box center [21, 212] width 7 height 7
click at [0, 0] on div "LIVE Circular motion -6 Recording 01:08:41 / 01:20:00 Settings End Class" at bounding box center [386, 12] width 772 height 24
click at [544, 352] on div "Add" at bounding box center [547, 422] width 32 height 14
click at [466, 352] on icon at bounding box center [467, 422] width 10 height 10
click at [511, 352] on div at bounding box center [518, 422] width 14 height 14
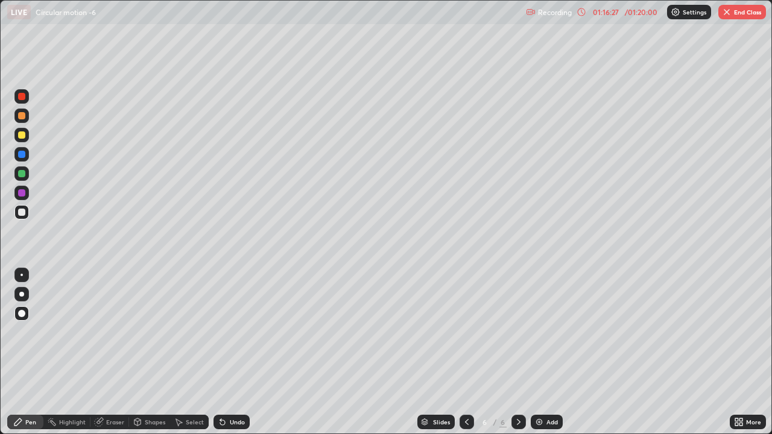
click at [24, 174] on div at bounding box center [21, 173] width 7 height 7
click at [22, 212] on div at bounding box center [21, 212] width 7 height 7
click at [467, 352] on icon at bounding box center [467, 422] width 10 height 10
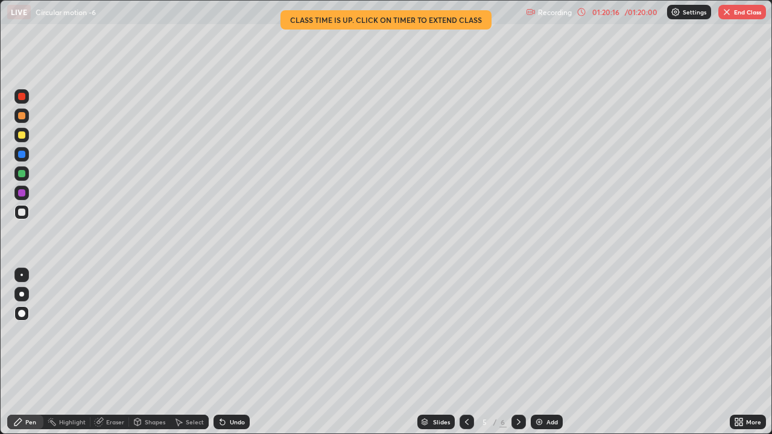
click at [517, 352] on icon at bounding box center [519, 422] width 10 height 10
click at [472, 352] on div at bounding box center [467, 422] width 14 height 14
click at [741, 14] on button "End Class" at bounding box center [742, 12] width 48 height 14
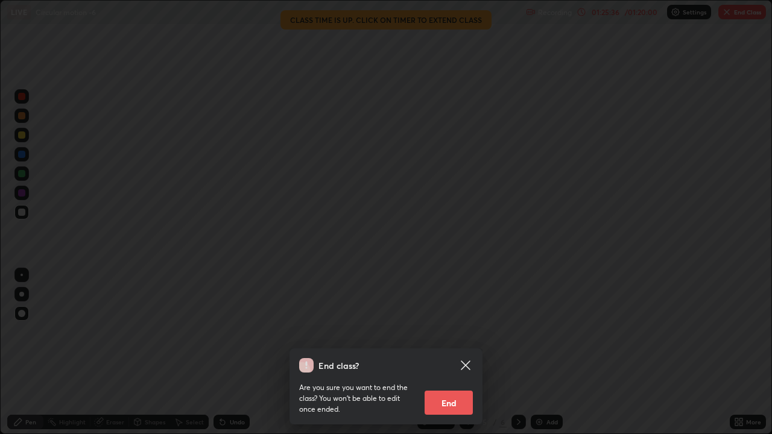
click at [451, 352] on button "End" at bounding box center [449, 403] width 48 height 24
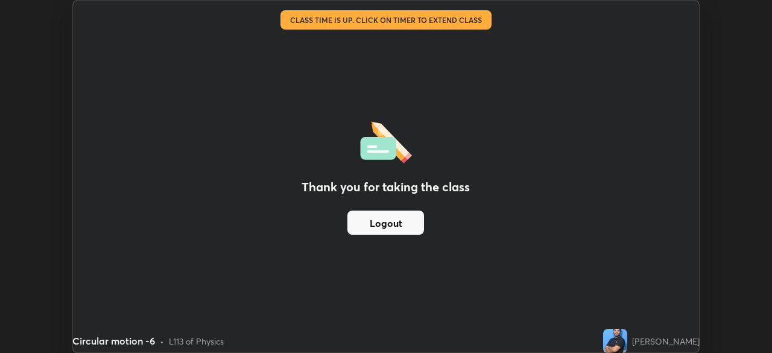
scroll to position [59958, 59539]
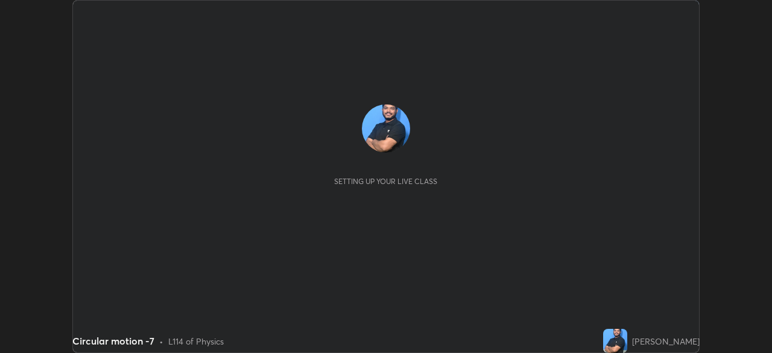
scroll to position [353, 771]
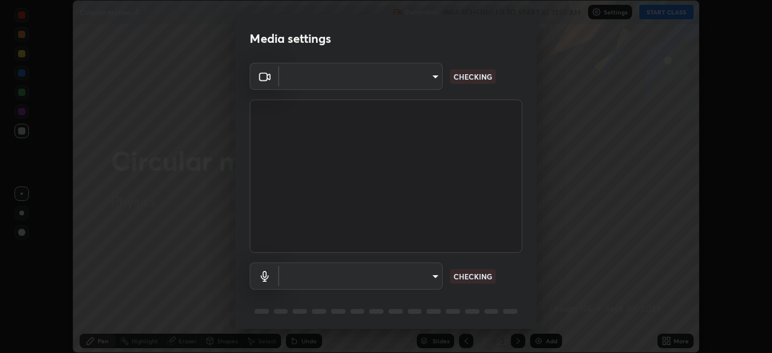
type input "cf4e6907d1c96bc8147f051c31c3183dfec02fe0e92d376550bce179ae333030"
type input "a868ba71f23f9ef734e454df2368d3ca1c5c0bd3e1e7ef8f8cf6a2c6c47fdfc8"
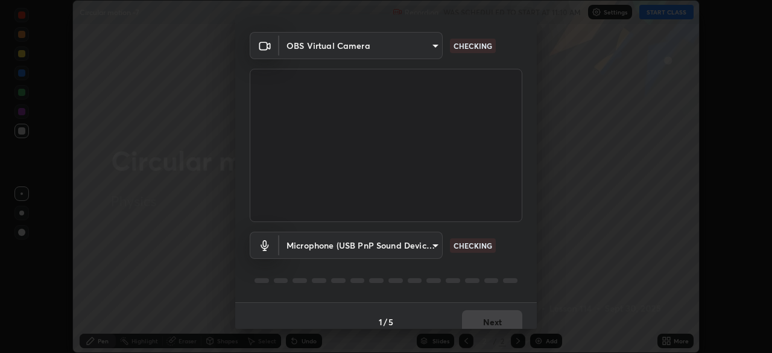
scroll to position [42, 0]
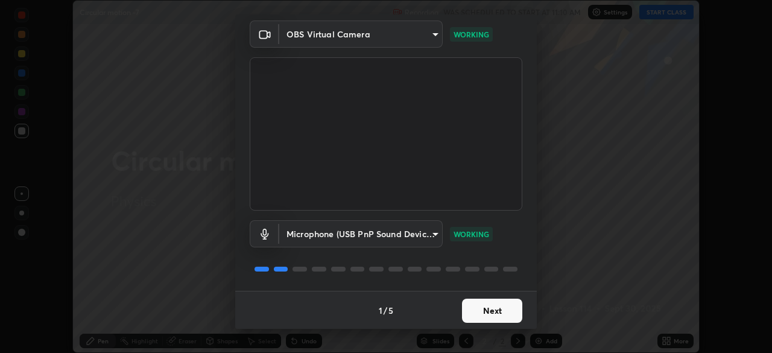
click at [490, 310] on button "Next" at bounding box center [492, 311] width 60 height 24
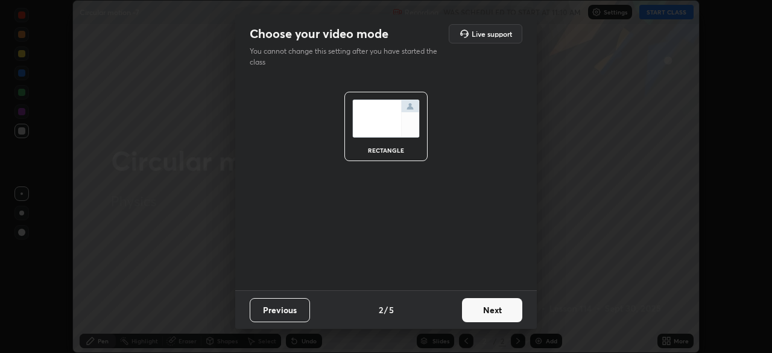
click at [490, 313] on button "Next" at bounding box center [492, 310] width 60 height 24
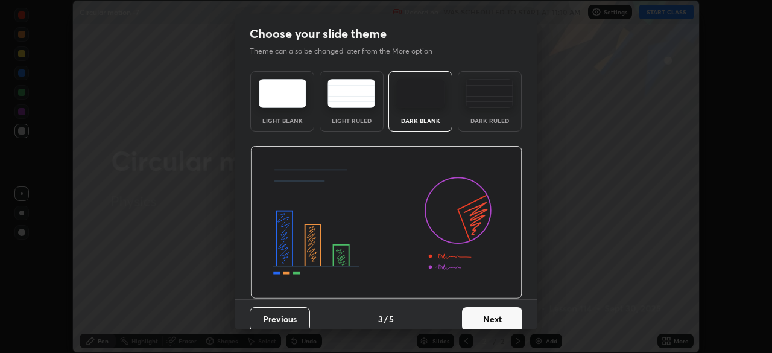
click at [491, 314] on button "Next" at bounding box center [492, 319] width 60 height 24
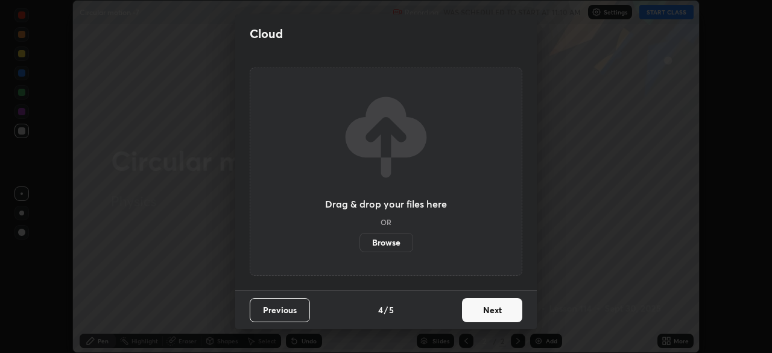
click at [489, 314] on button "Next" at bounding box center [492, 310] width 60 height 24
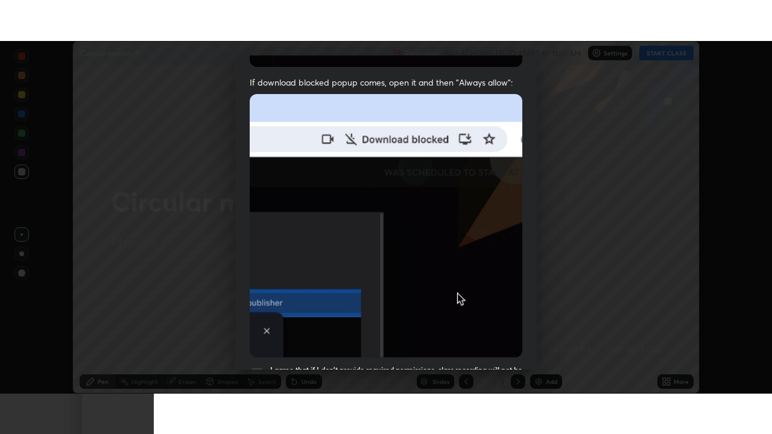
scroll to position [288, 0]
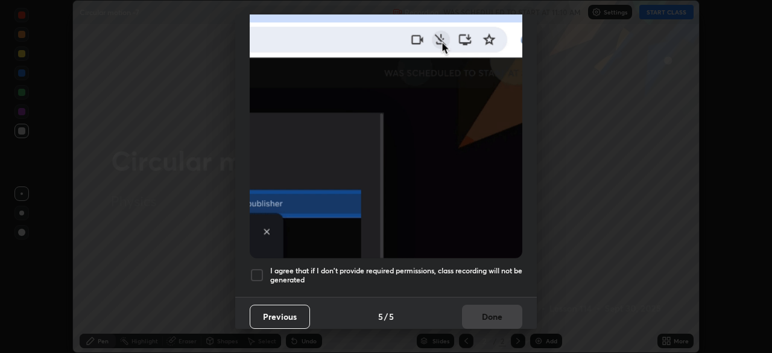
click at [261, 273] on div at bounding box center [257, 275] width 14 height 14
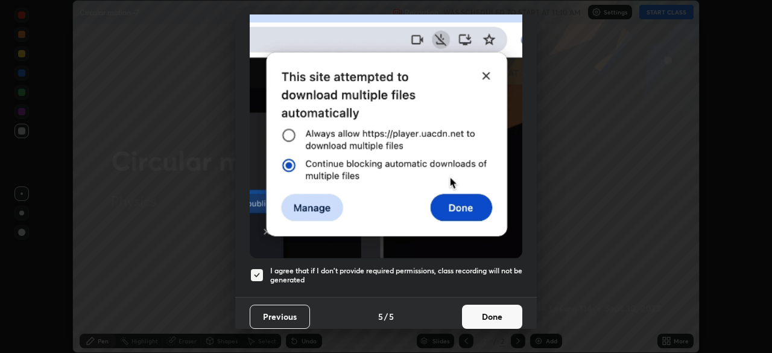
click at [493, 312] on button "Done" at bounding box center [492, 317] width 60 height 24
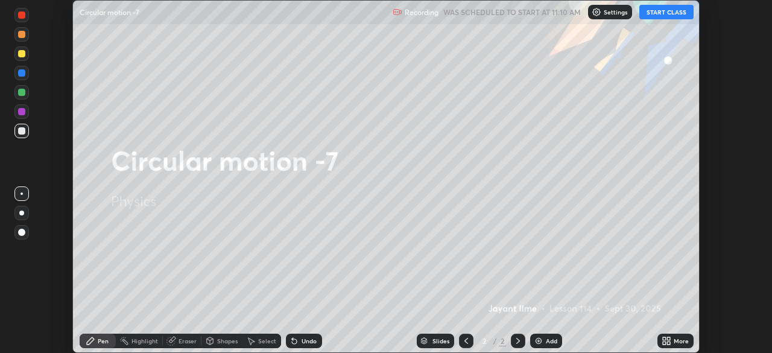
click at [660, 12] on button "START CLASS" at bounding box center [666, 12] width 54 height 14
click at [677, 343] on div "More" at bounding box center [681, 341] width 15 height 6
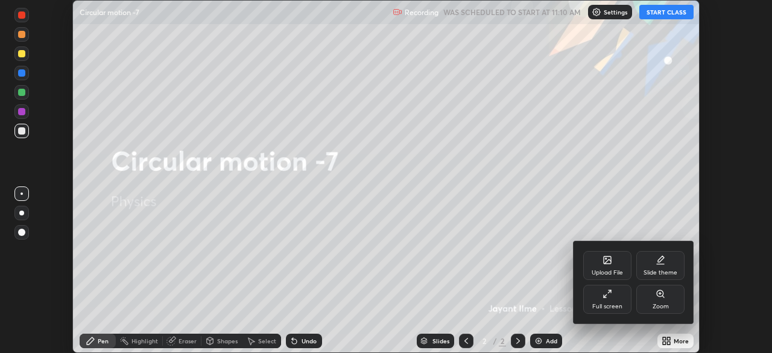
click at [612, 298] on div "Full screen" at bounding box center [607, 299] width 48 height 29
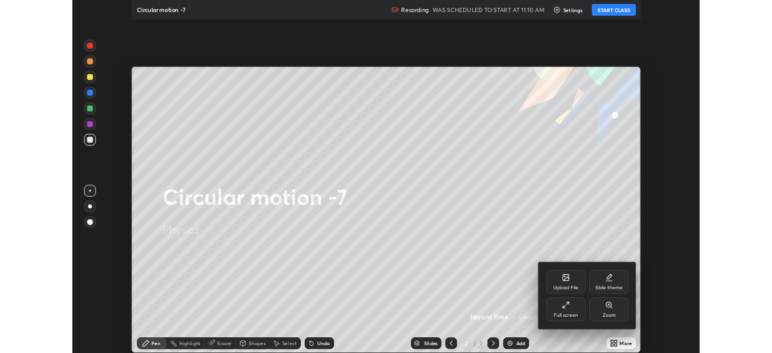
scroll to position [434, 772]
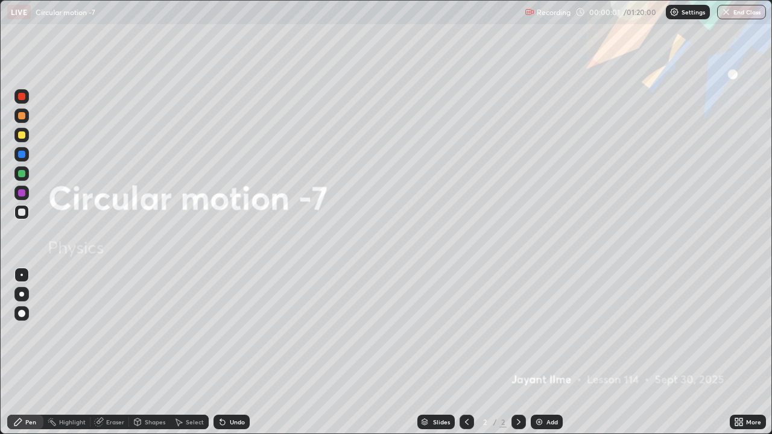
click at [543, 352] on div "Add" at bounding box center [547, 422] width 32 height 14
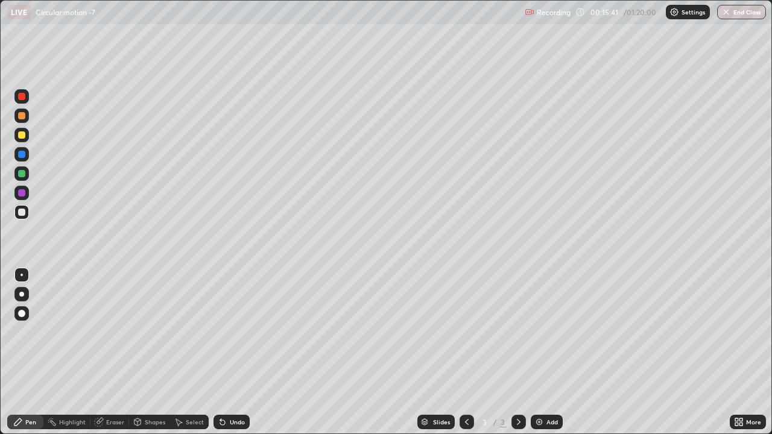
click at [21, 138] on div at bounding box center [21, 134] width 7 height 7
click at [23, 315] on div at bounding box center [21, 313] width 7 height 7
click at [22, 214] on div at bounding box center [21, 212] width 7 height 7
click at [21, 172] on div at bounding box center [21, 173] width 7 height 7
click at [23, 137] on div at bounding box center [21, 134] width 7 height 7
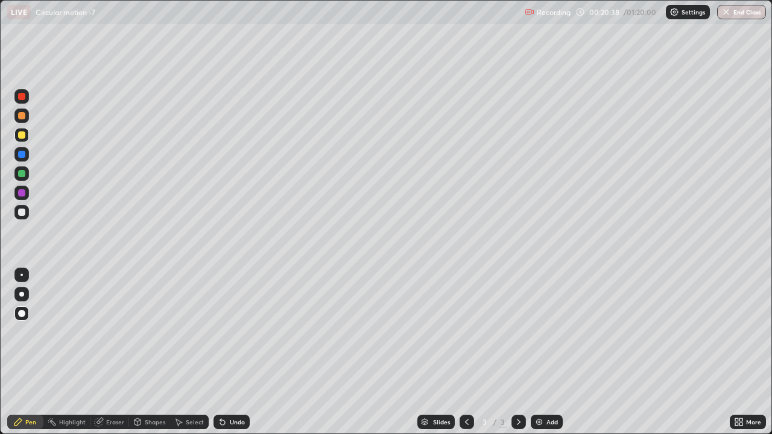
click at [19, 171] on div at bounding box center [21, 173] width 7 height 7
click at [24, 154] on div at bounding box center [21, 154] width 7 height 7
click at [24, 195] on div at bounding box center [21, 192] width 7 height 7
click at [238, 352] on div "Undo" at bounding box center [237, 422] width 15 height 6
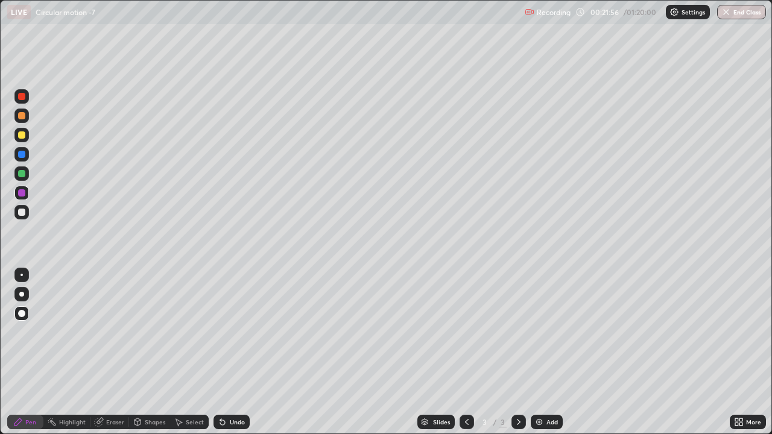
click at [236, 352] on div "Undo" at bounding box center [237, 422] width 15 height 6
click at [22, 214] on div at bounding box center [21, 212] width 7 height 7
click at [109, 352] on div "Eraser" at bounding box center [115, 422] width 18 height 6
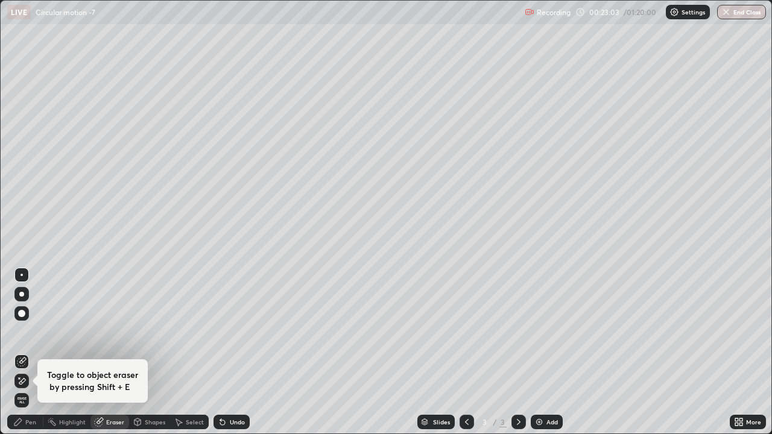
click at [25, 352] on div "Pen" at bounding box center [25, 422] width 36 height 14
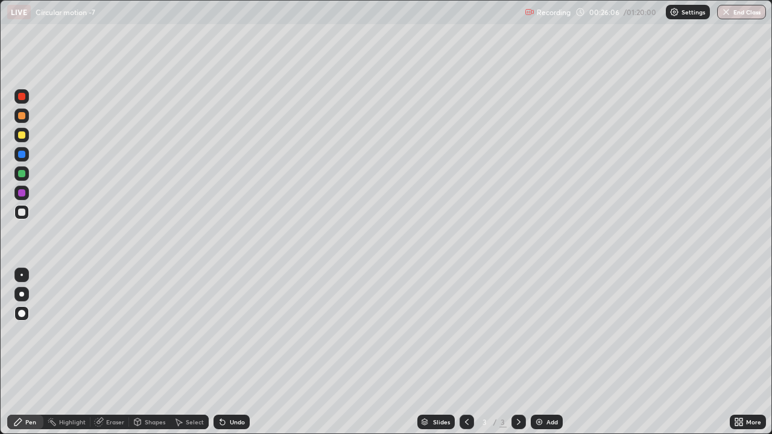
click at [542, 352] on img at bounding box center [539, 422] width 10 height 10
click at [466, 352] on icon at bounding box center [467, 422] width 10 height 10
click at [543, 352] on div "Add" at bounding box center [547, 422] width 32 height 14
click at [26, 134] on div at bounding box center [21, 135] width 14 height 14
click at [464, 352] on icon at bounding box center [467, 422] width 10 height 10
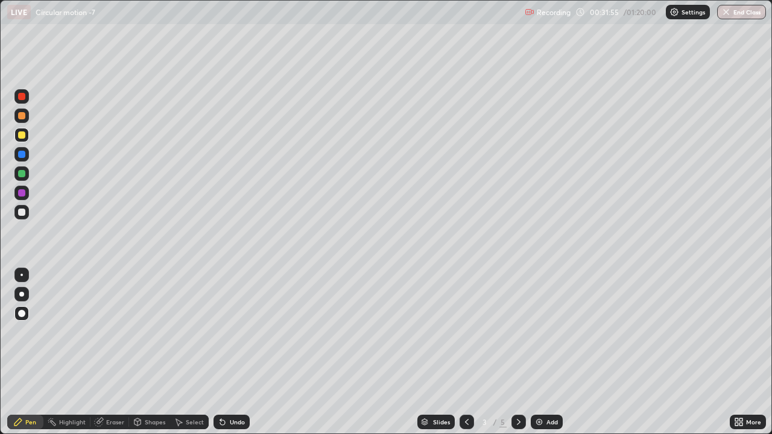
click at [517, 352] on icon at bounding box center [519, 422] width 10 height 10
click at [22, 194] on div at bounding box center [21, 192] width 7 height 7
click at [23, 157] on div at bounding box center [21, 154] width 7 height 7
click at [226, 352] on div "Undo" at bounding box center [232, 422] width 36 height 14
click at [226, 352] on icon at bounding box center [223, 422] width 10 height 10
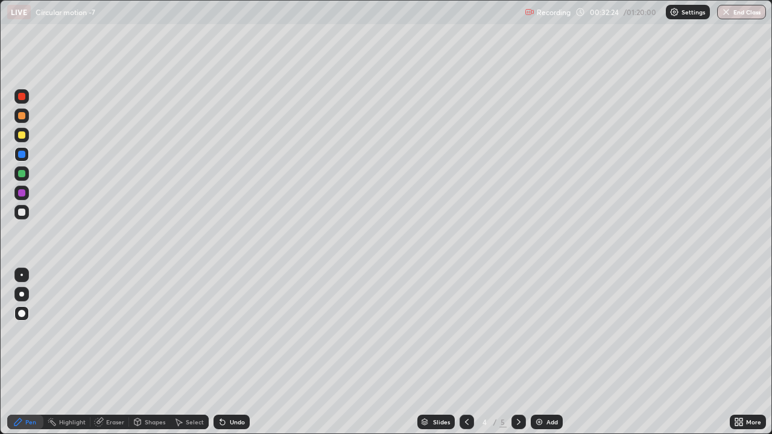
click at [221, 352] on icon at bounding box center [222, 422] width 5 height 5
click at [224, 352] on icon at bounding box center [223, 422] width 10 height 10
click at [225, 352] on icon at bounding box center [223, 422] width 10 height 10
click at [221, 352] on icon at bounding box center [222, 422] width 5 height 5
click at [226, 352] on div "Undo" at bounding box center [232, 422] width 36 height 14
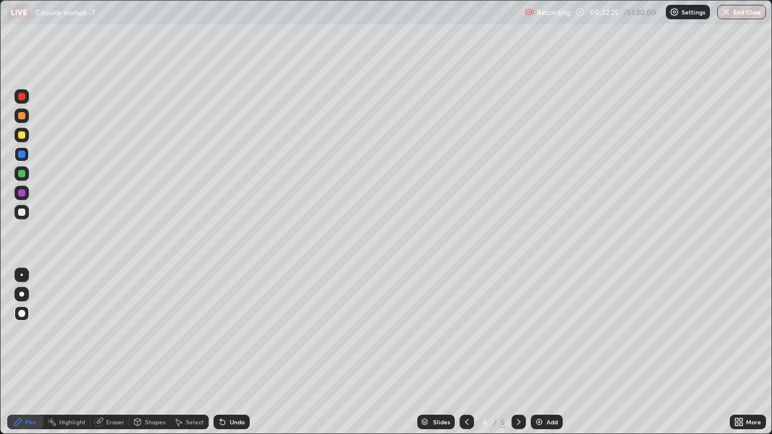
click at [224, 352] on icon at bounding box center [223, 422] width 10 height 10
click at [230, 352] on div "Undo" at bounding box center [237, 422] width 15 height 6
click at [21, 211] on div at bounding box center [21, 212] width 7 height 7
click at [464, 352] on icon at bounding box center [467, 422] width 10 height 10
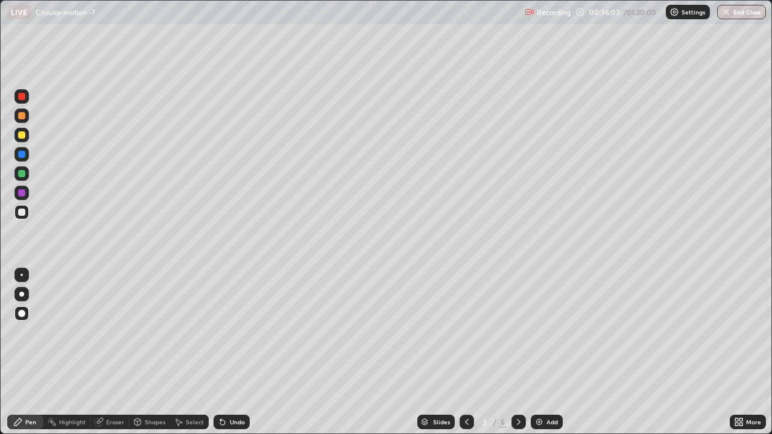
click at [517, 352] on icon at bounding box center [519, 422] width 10 height 10
click at [517, 352] on icon at bounding box center [519, 422] width 4 height 6
click at [543, 352] on div "Add" at bounding box center [547, 422] width 32 height 14
click at [23, 135] on div at bounding box center [21, 134] width 7 height 7
click at [22, 215] on div at bounding box center [21, 212] width 7 height 7
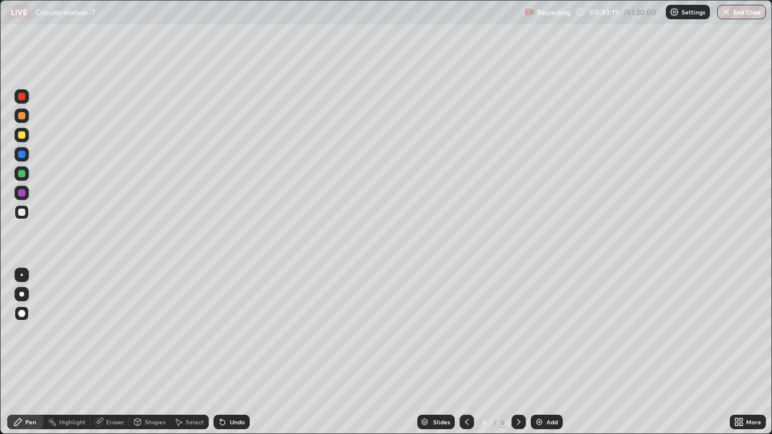
click at [21, 214] on div at bounding box center [21, 212] width 7 height 7
click at [23, 135] on div at bounding box center [21, 134] width 7 height 7
click at [22, 214] on div at bounding box center [21, 212] width 7 height 7
click at [22, 155] on div at bounding box center [21, 154] width 7 height 7
click at [21, 209] on div at bounding box center [21, 212] width 7 height 7
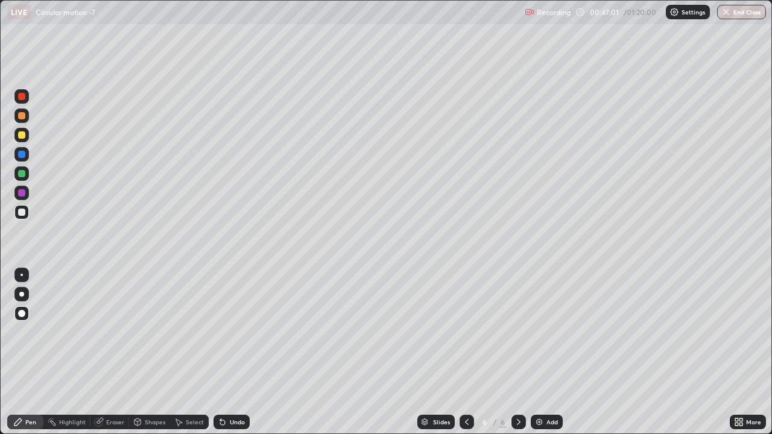
click at [24, 215] on div at bounding box center [21, 212] width 14 height 14
click at [27, 137] on div at bounding box center [21, 135] width 14 height 14
click at [537, 352] on img at bounding box center [539, 422] width 10 height 10
click at [22, 211] on div at bounding box center [21, 212] width 7 height 7
click at [238, 352] on div "Undo" at bounding box center [237, 422] width 15 height 6
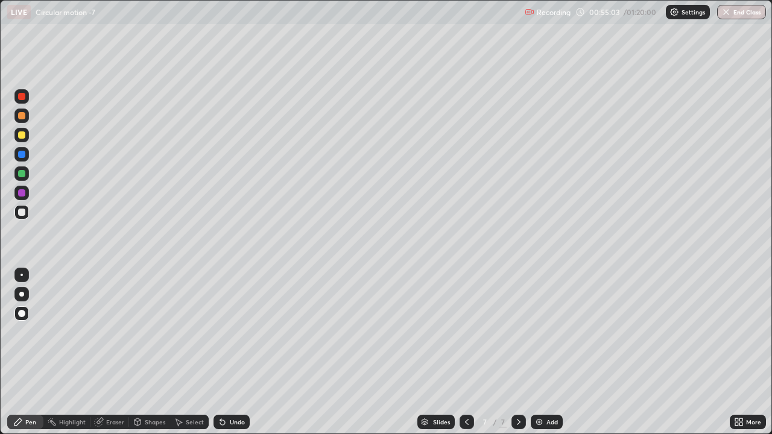
click at [237, 352] on div "Undo" at bounding box center [237, 422] width 15 height 6
click at [236, 352] on div "Undo" at bounding box center [237, 422] width 15 height 6
click at [235, 352] on div "Undo" at bounding box center [237, 422] width 15 height 6
click at [233, 352] on div "Undo" at bounding box center [237, 422] width 15 height 6
click at [19, 212] on div at bounding box center [21, 212] width 7 height 7
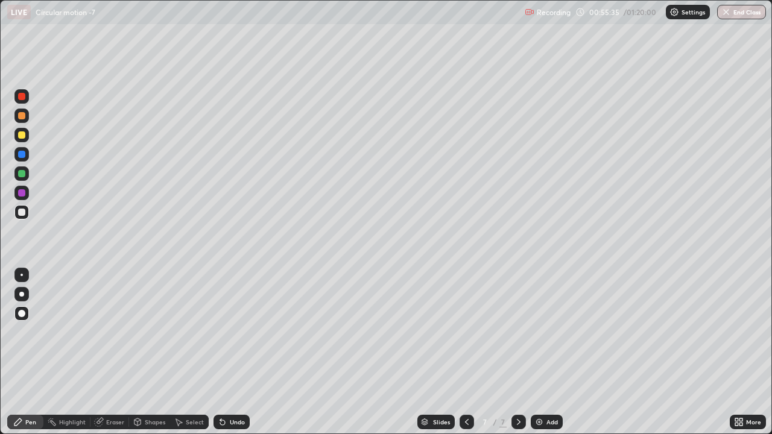
click at [24, 174] on div at bounding box center [21, 173] width 7 height 7
click at [22, 212] on div at bounding box center [21, 212] width 7 height 7
click at [19, 175] on div at bounding box center [21, 173] width 7 height 7
click at [23, 211] on div at bounding box center [21, 212] width 7 height 7
click at [23, 159] on div at bounding box center [21, 154] width 14 height 14
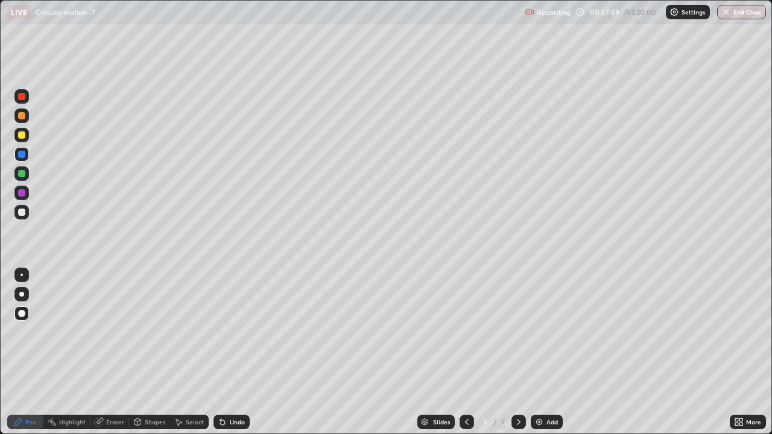
click at [19, 219] on div at bounding box center [21, 212] width 14 height 14
click at [466, 352] on div at bounding box center [467, 422] width 14 height 14
click at [517, 352] on icon at bounding box center [519, 422] width 10 height 10
click at [519, 352] on icon at bounding box center [519, 422] width 10 height 10
click at [537, 352] on img at bounding box center [539, 422] width 10 height 10
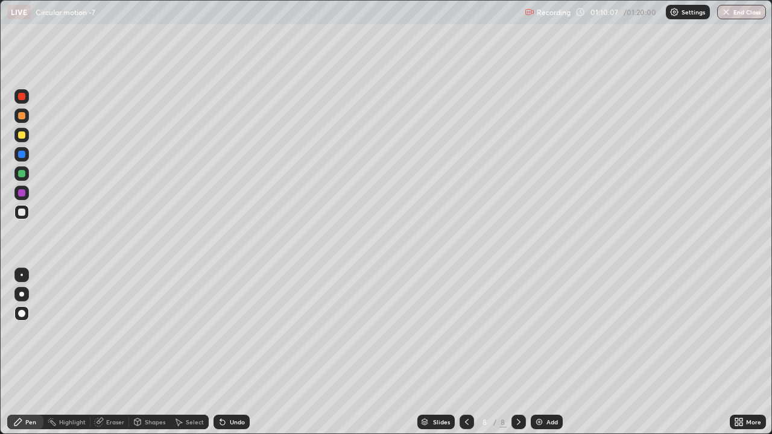
click at [21, 136] on div at bounding box center [21, 134] width 7 height 7
click at [19, 213] on div at bounding box center [21, 212] width 7 height 7
click at [112, 352] on div "Eraser" at bounding box center [115, 422] width 18 height 6
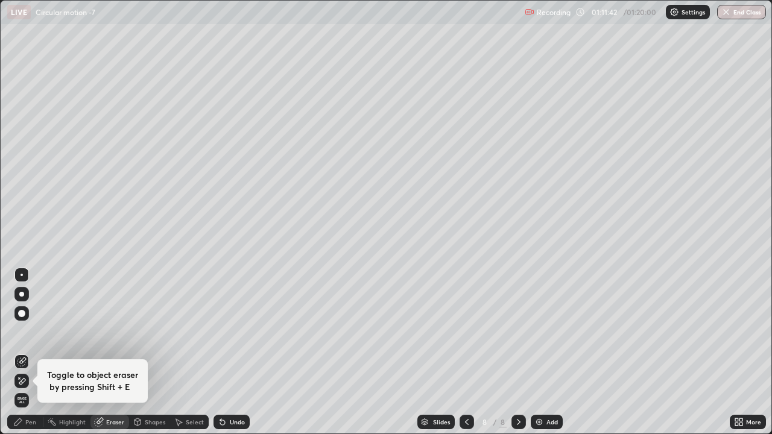
click at [33, 352] on div "Pen" at bounding box center [30, 422] width 11 height 6
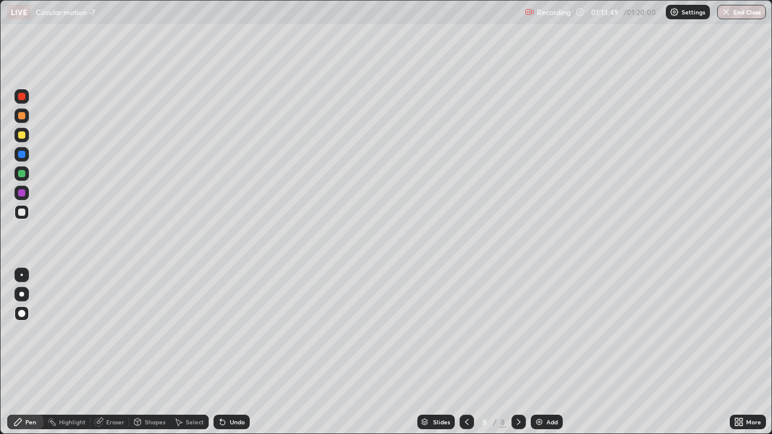
click at [557, 352] on div "Add" at bounding box center [551, 422] width 11 height 6
click at [232, 352] on div "Undo" at bounding box center [237, 422] width 15 height 6
click at [230, 352] on div "Undo" at bounding box center [237, 422] width 15 height 6
click at [229, 352] on div "Undo" at bounding box center [232, 422] width 36 height 14
click at [228, 352] on div "Undo" at bounding box center [232, 422] width 36 height 14
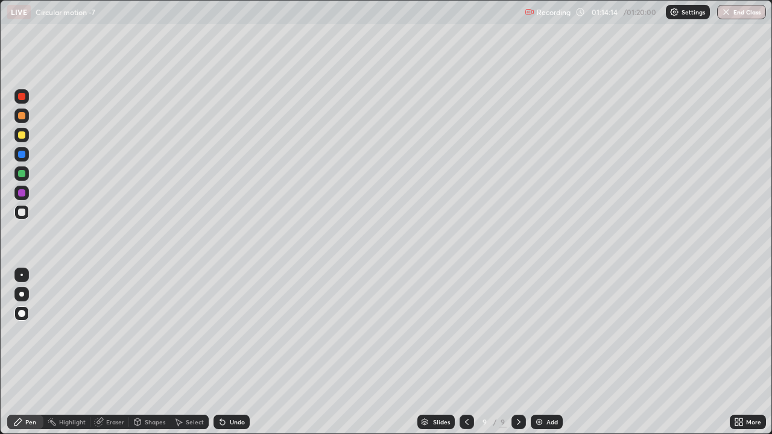
click at [227, 352] on div "Undo" at bounding box center [232, 422] width 36 height 14
click at [225, 352] on icon at bounding box center [223, 422] width 10 height 10
click at [19, 215] on div at bounding box center [21, 212] width 7 height 7
click at [472, 22] on div "LIVE Circular motion -7" at bounding box center [264, 12] width 514 height 24
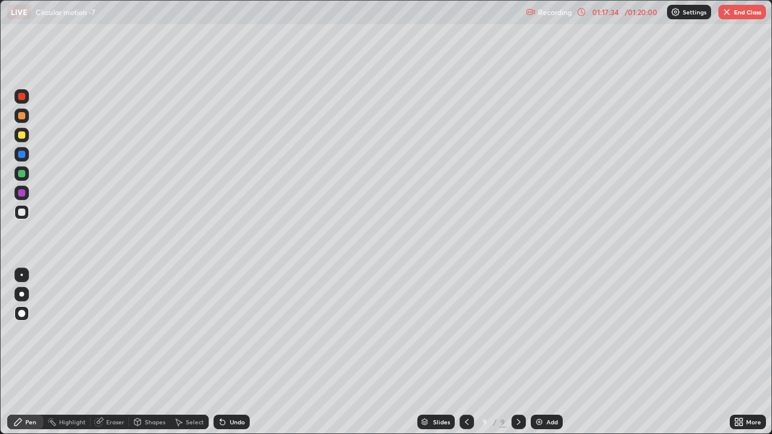
click at [472, 22] on div "LIVE Circular motion -7" at bounding box center [264, 12] width 514 height 24
click at [15, 218] on div at bounding box center [21, 212] width 14 height 19
click at [20, 161] on div at bounding box center [21, 154] width 14 height 14
click at [19, 177] on div at bounding box center [21, 173] width 14 height 14
click at [23, 174] on div at bounding box center [21, 173] width 7 height 7
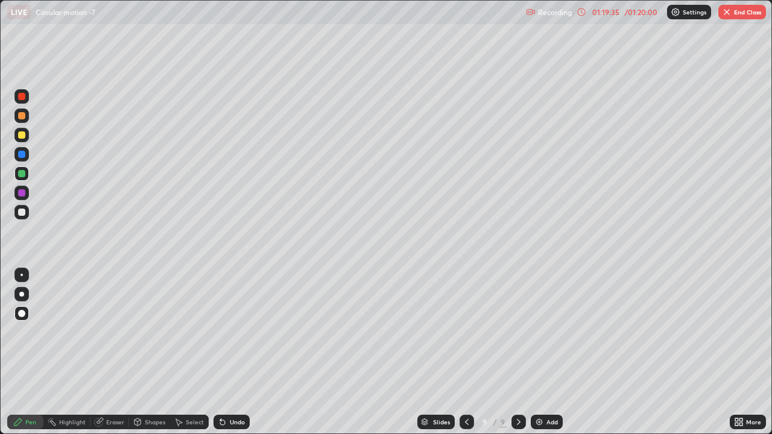
click at [22, 212] on div at bounding box center [21, 212] width 7 height 7
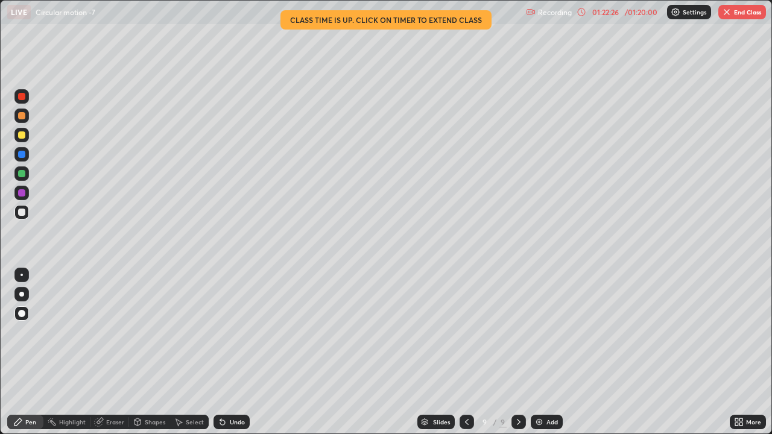
click at [22, 179] on div at bounding box center [21, 173] width 14 height 14
click at [735, 12] on button "End Class" at bounding box center [742, 12] width 48 height 14
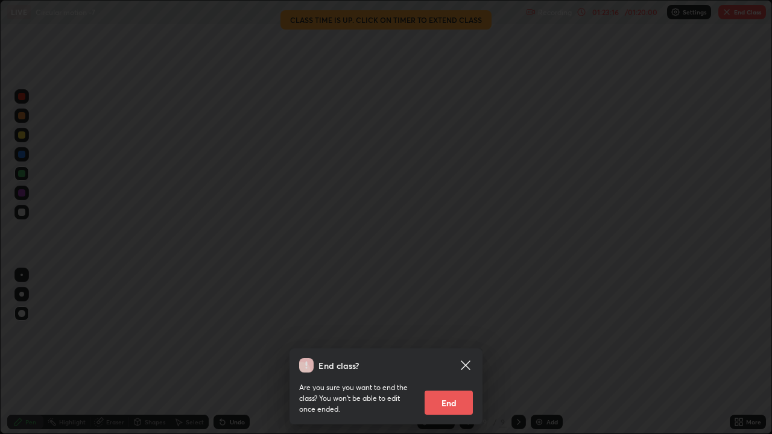
click at [449, 352] on button "End" at bounding box center [449, 403] width 48 height 24
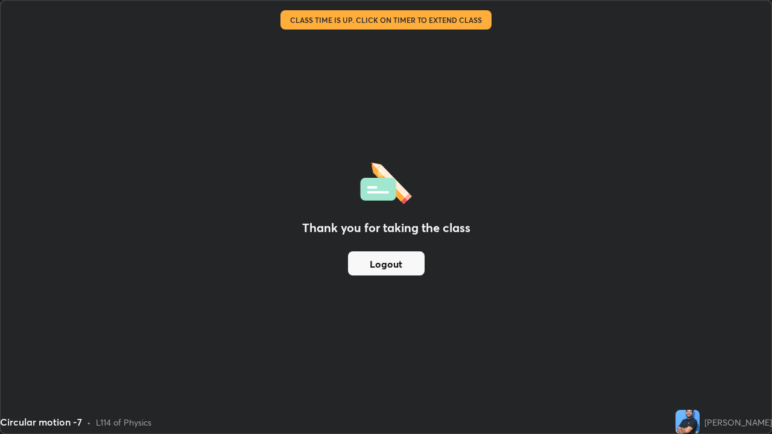
click at [403, 311] on div "Thank you for taking the class Logout" at bounding box center [386, 217] width 771 height 433
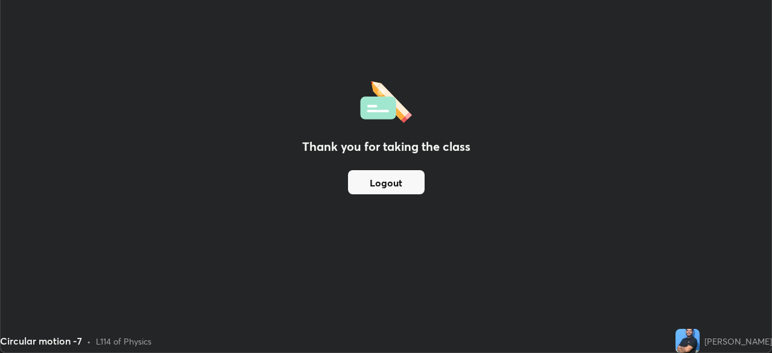
scroll to position [59958, 59539]
